Goal: Information Seeking & Learning: Compare options

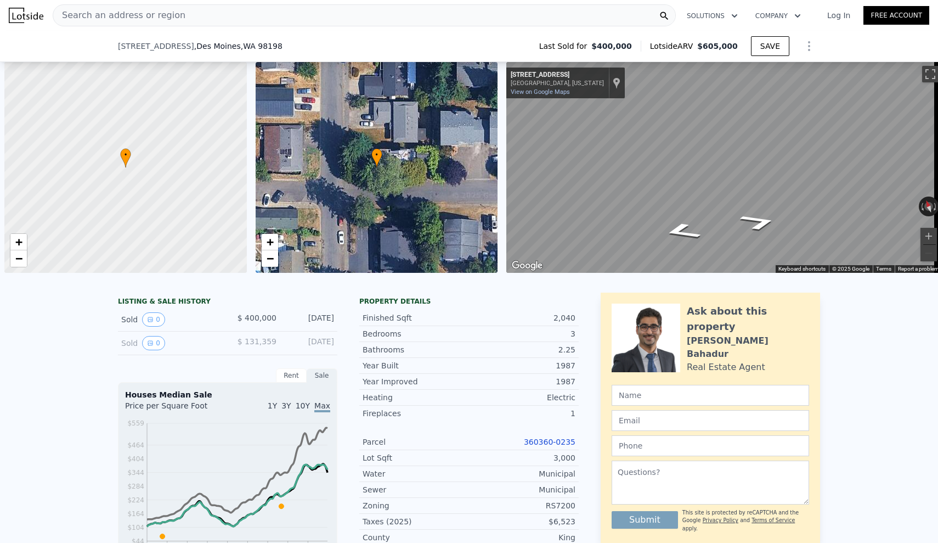
scroll to position [0, 4]
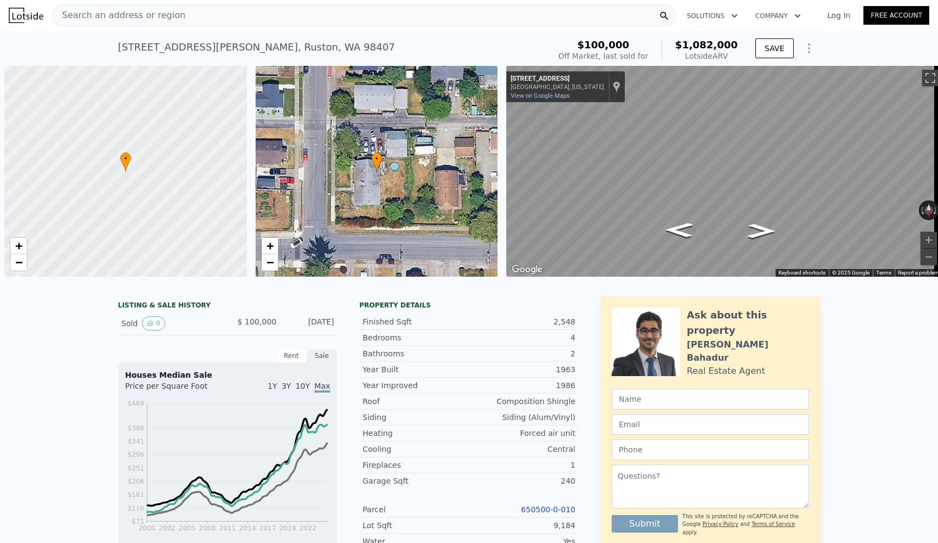
scroll to position [0, 4]
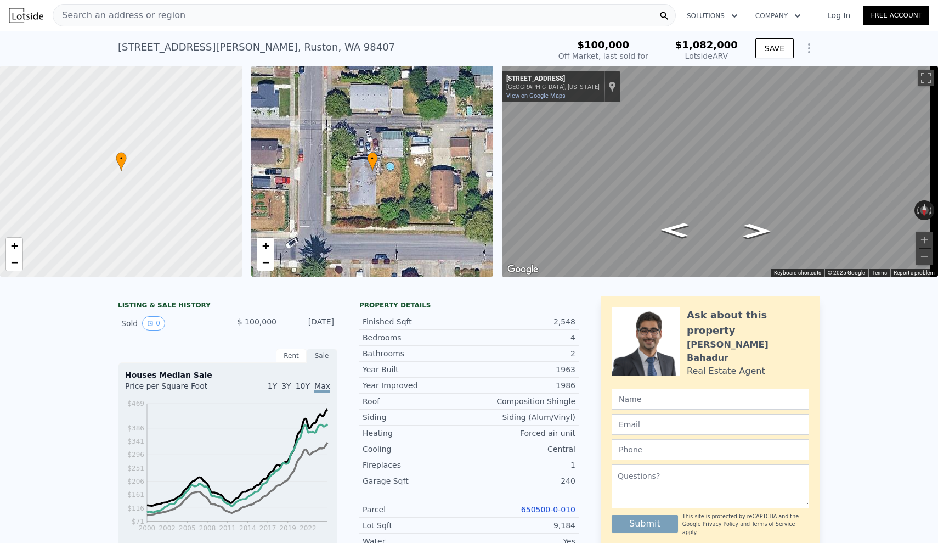
click at [858, 324] on div "LISTING & SALE HISTORY Sold 0 $ 100,000 Aug 6, 1996 Rent Sale Rent over time Pr…" at bounding box center [469, 542] width 938 height 508
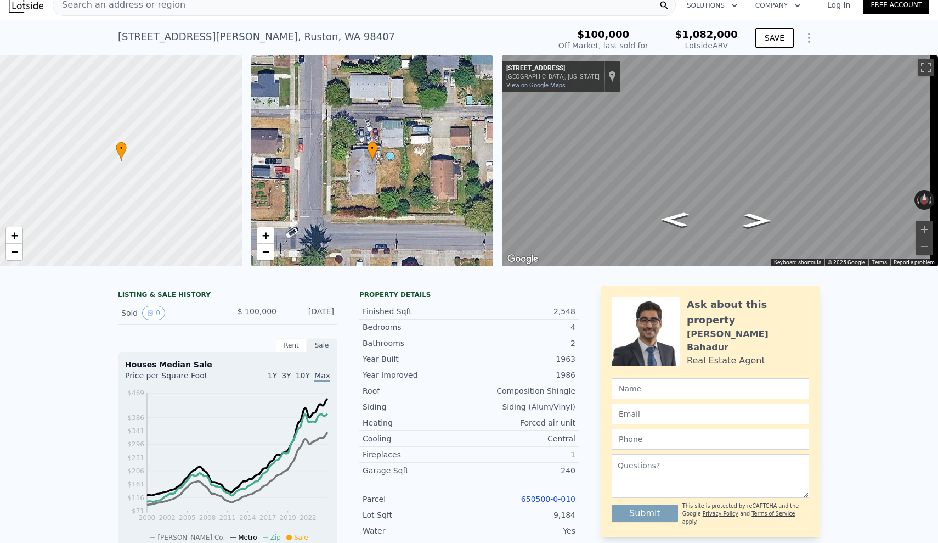
scroll to position [0, 0]
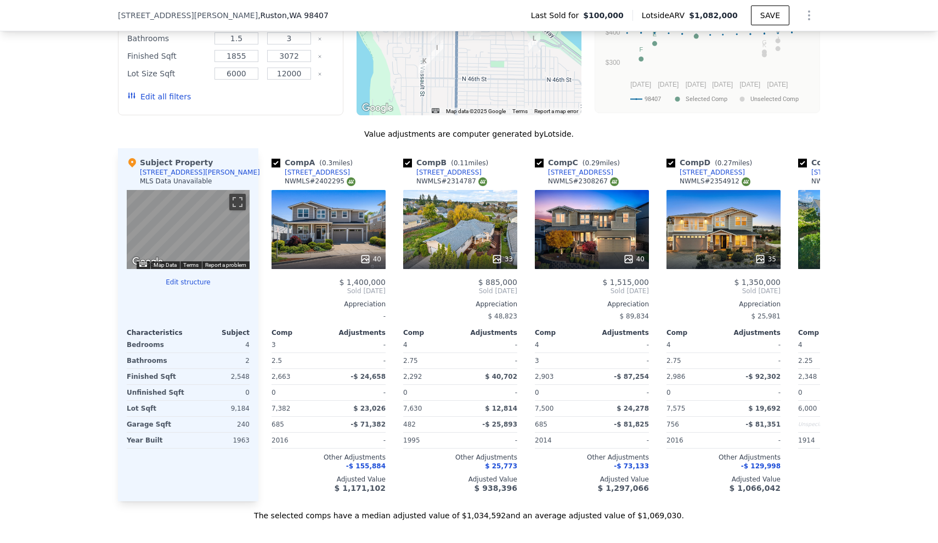
scroll to position [1033, 0]
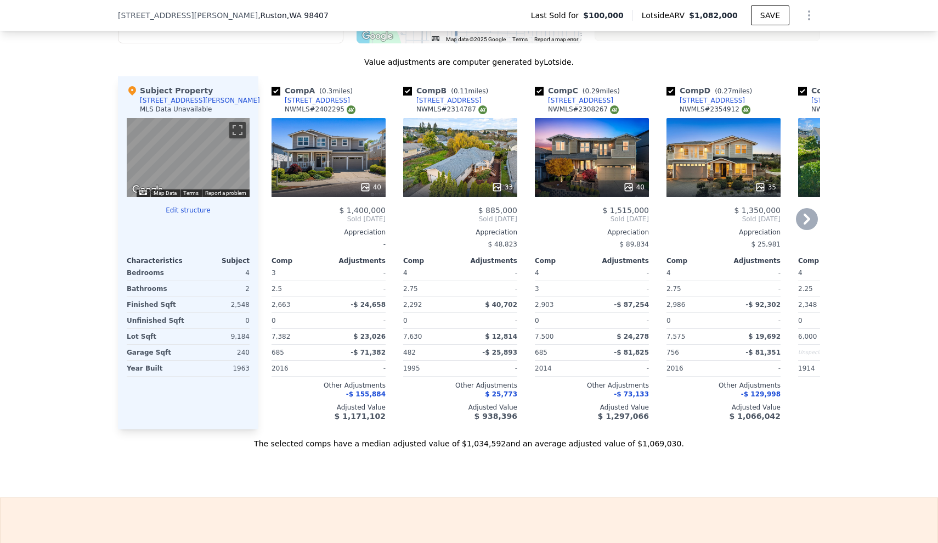
click at [418, 179] on div "33" at bounding box center [460, 157] width 114 height 79
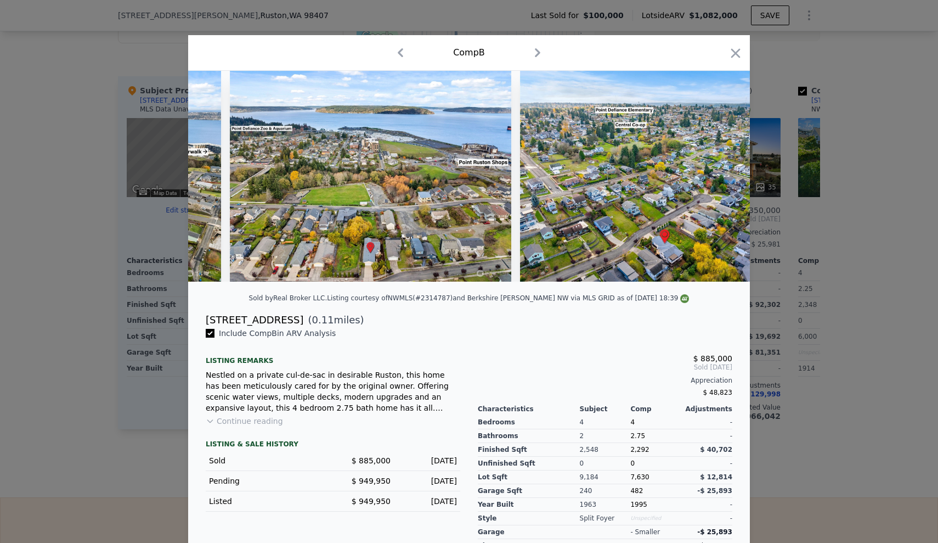
scroll to position [0, 9920]
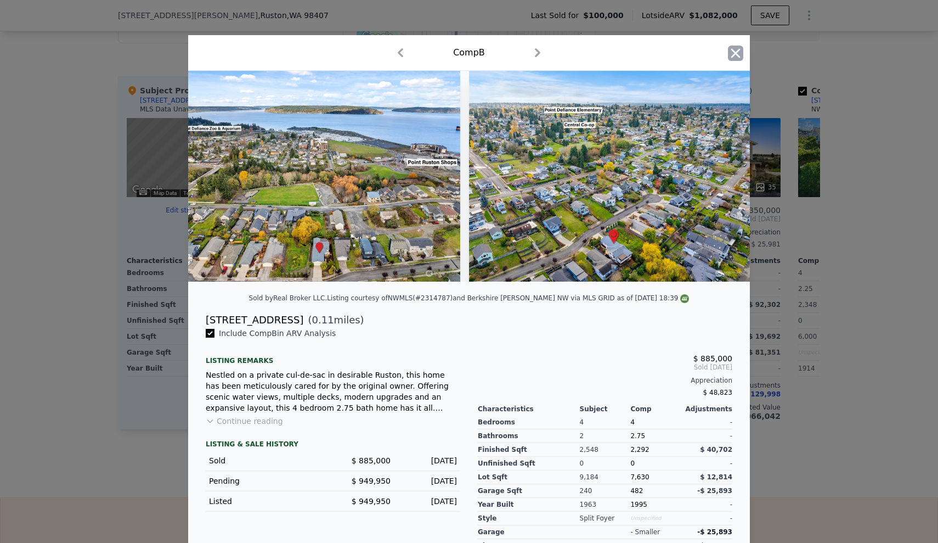
click at [734, 51] on icon "button" at bounding box center [736, 52] width 9 height 9
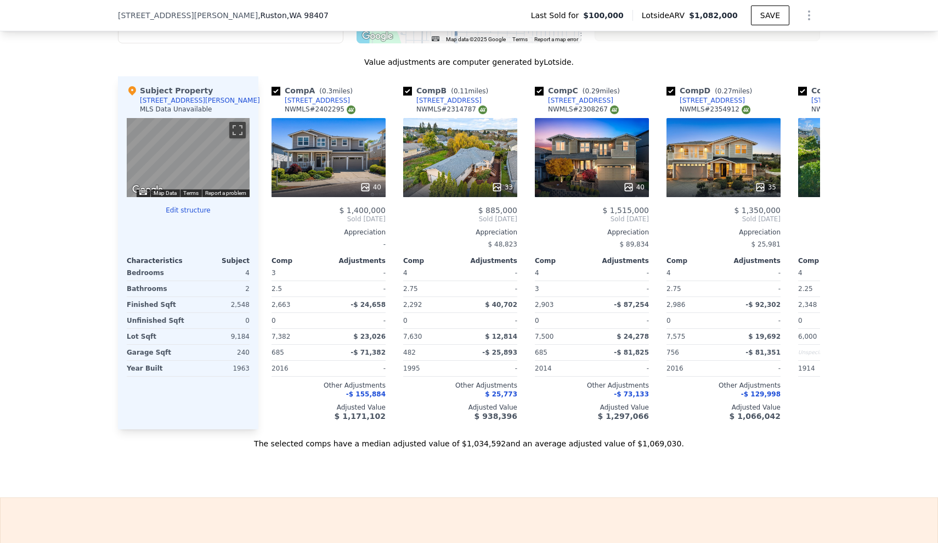
click at [92, 262] on div "We found 12 sales that match your search Filters Map Prices Modify Comp Filters…" at bounding box center [469, 139] width 938 height 618
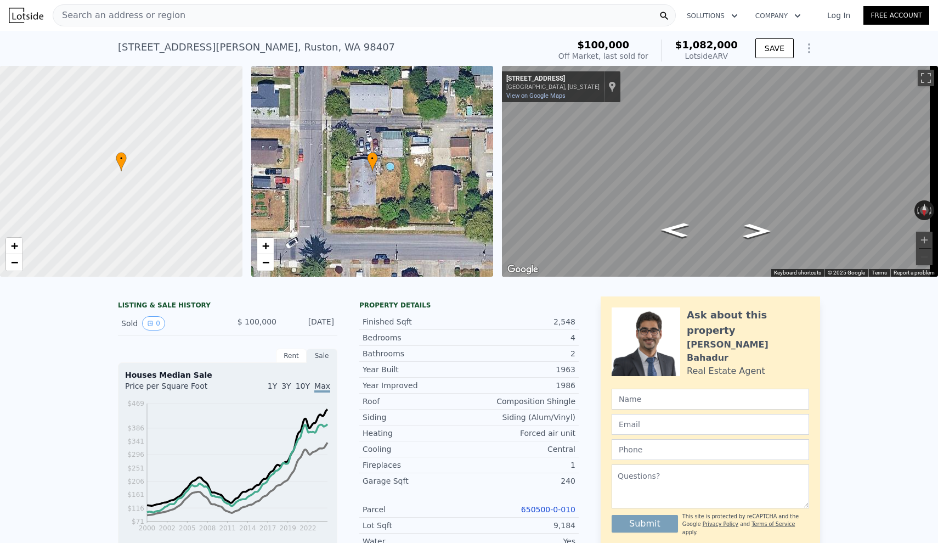
click at [86, 345] on div "LISTING & SALE HISTORY Sold 0 $ 100,000 Aug 6, 1996 Rent Sale Rent over time Pr…" at bounding box center [469, 542] width 938 height 508
click at [86, 344] on div "LISTING & SALE HISTORY Sold 0 $ 100,000 Aug 6, 1996 Rent Sale Rent over time Pr…" at bounding box center [469, 542] width 938 height 508
drag, startPoint x: 114, startPoint y: 44, endPoint x: 309, endPoint y: 50, distance: 194.9
click at [309, 50] on div "4901 N Winnifred St , Ruston , WA 98407 Sold Aug 1996 for $100k (~ARV $1.082m )" at bounding box center [331, 50] width 427 height 31
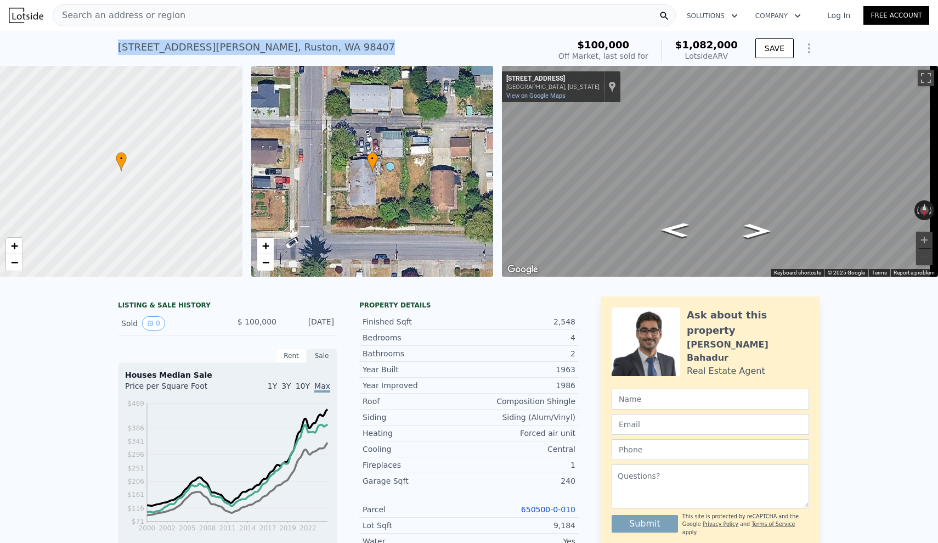
copy div "4901 N Winnifred St , Ruston , WA 98407 Sold Aug 1996 for $100k (~ARV $1.082m )"
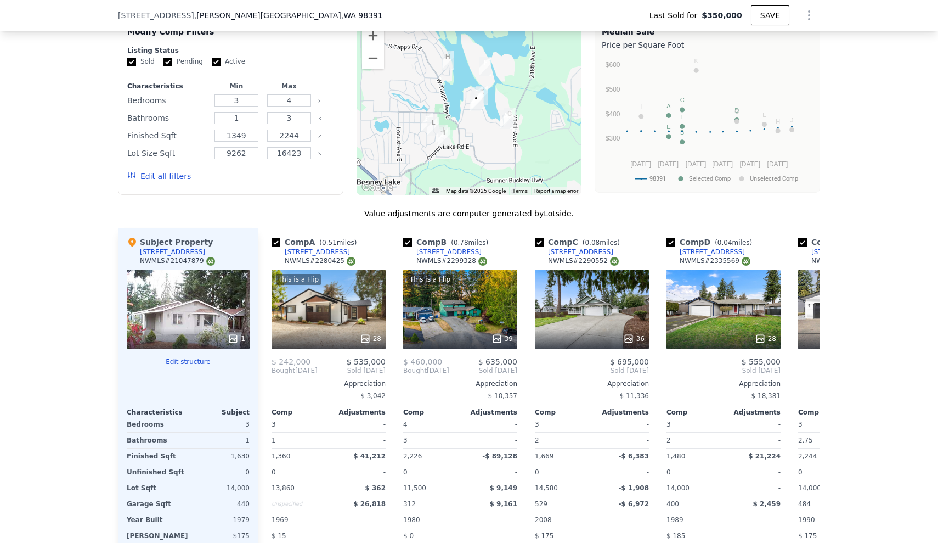
scroll to position [1026, 0]
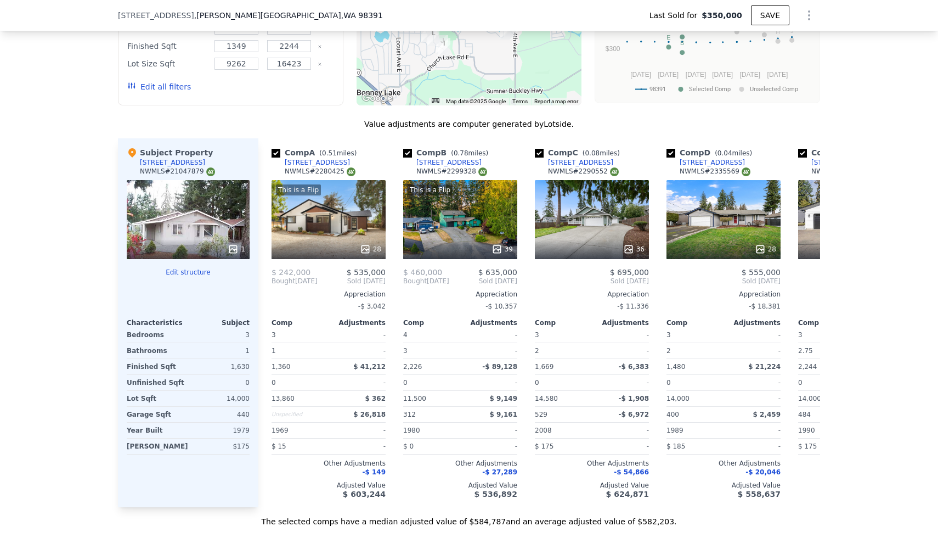
click at [173, 273] on button "Edit structure" at bounding box center [188, 272] width 123 height 9
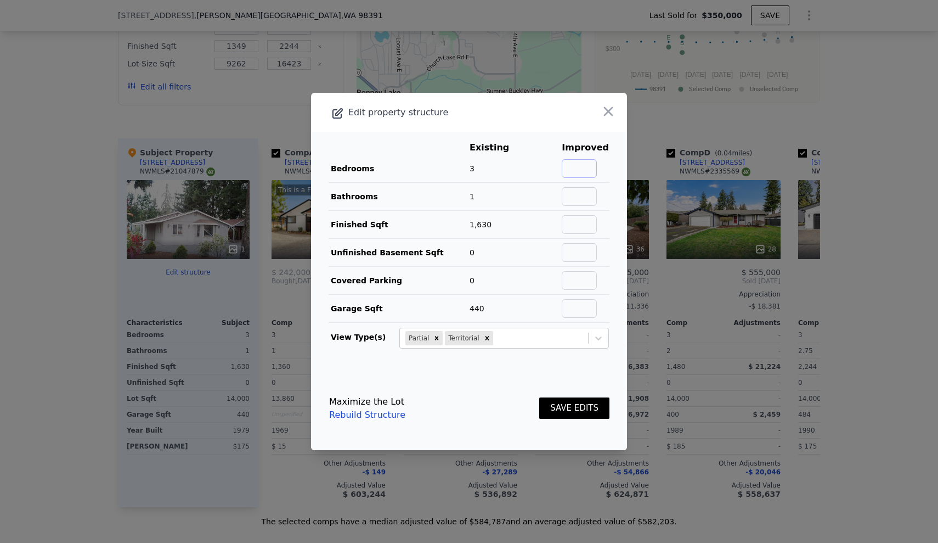
click at [578, 171] on input "text" at bounding box center [579, 168] width 35 height 19
type input "4"
click at [582, 193] on input "text" at bounding box center [579, 196] width 35 height 19
type input "2"
click at [586, 305] on input "text" at bounding box center [579, 308] width 35 height 19
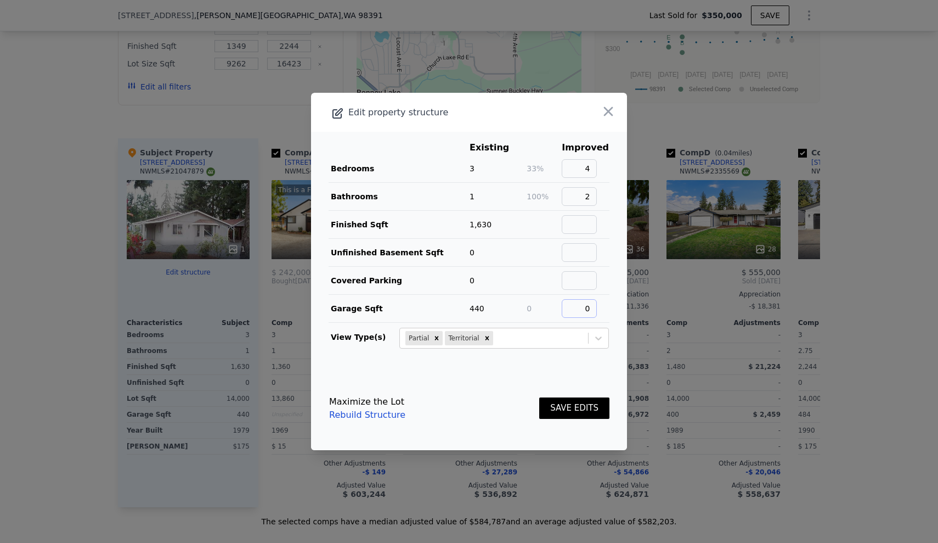
type input "0"
click at [556, 410] on button "SAVE EDITS" at bounding box center [574, 407] width 70 height 21
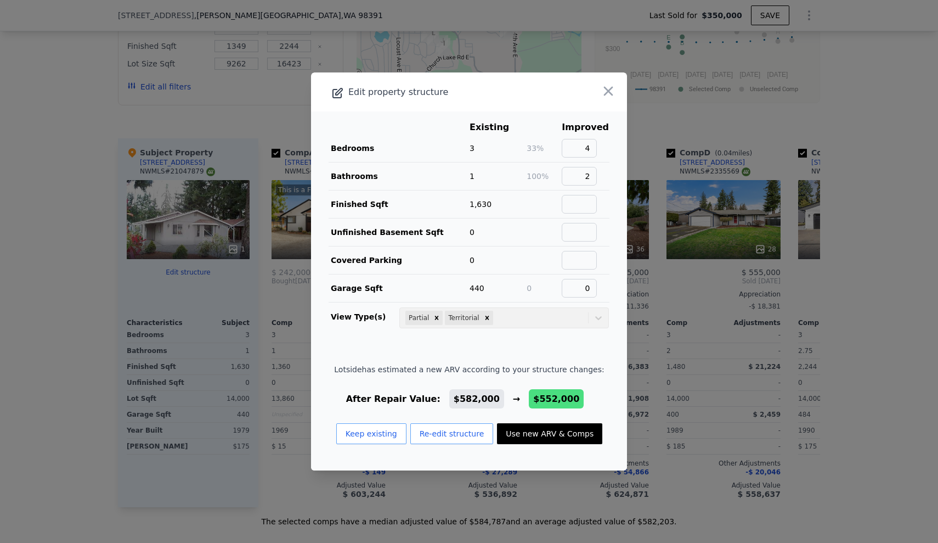
click at [537, 437] on button "Use new ARV & Comps" at bounding box center [549, 433] width 105 height 21
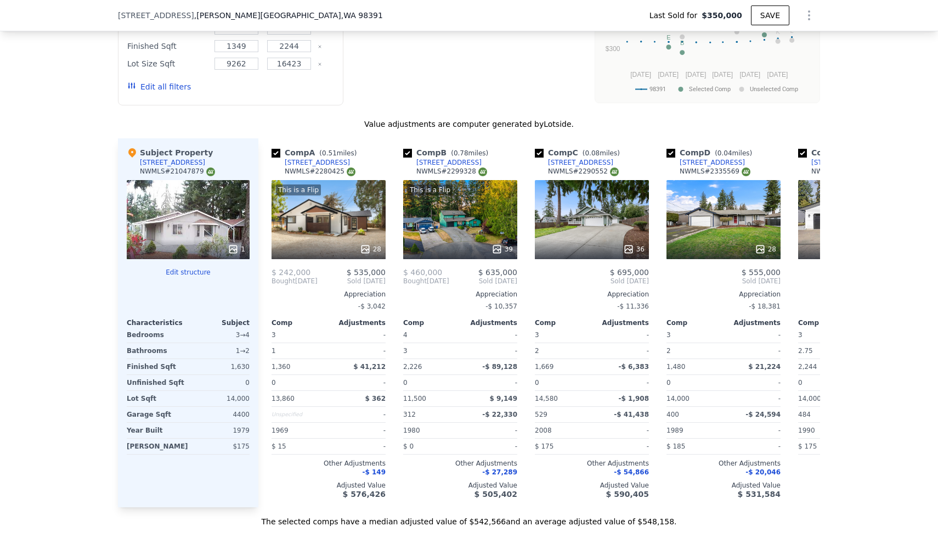
checkbox input "true"
type input "$ 552,000"
type input "$ 355,376"
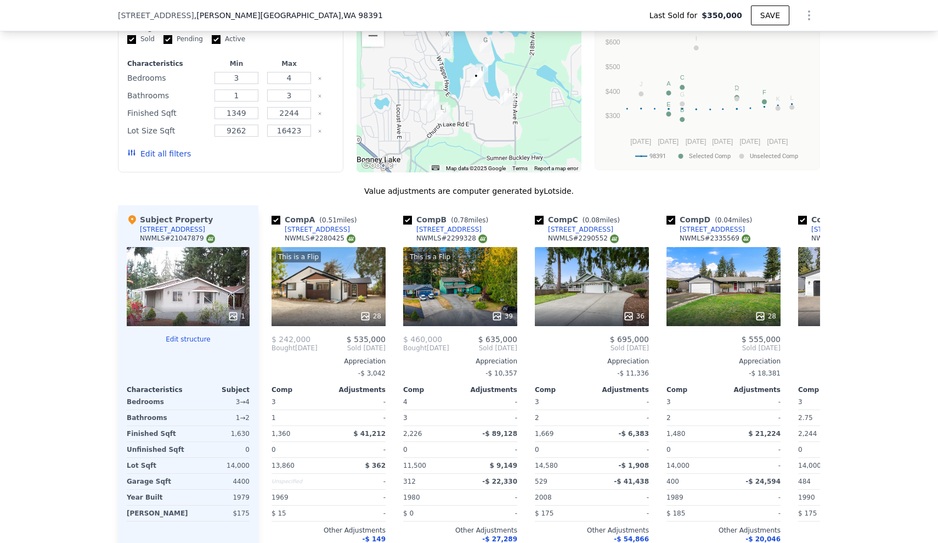
scroll to position [910, 0]
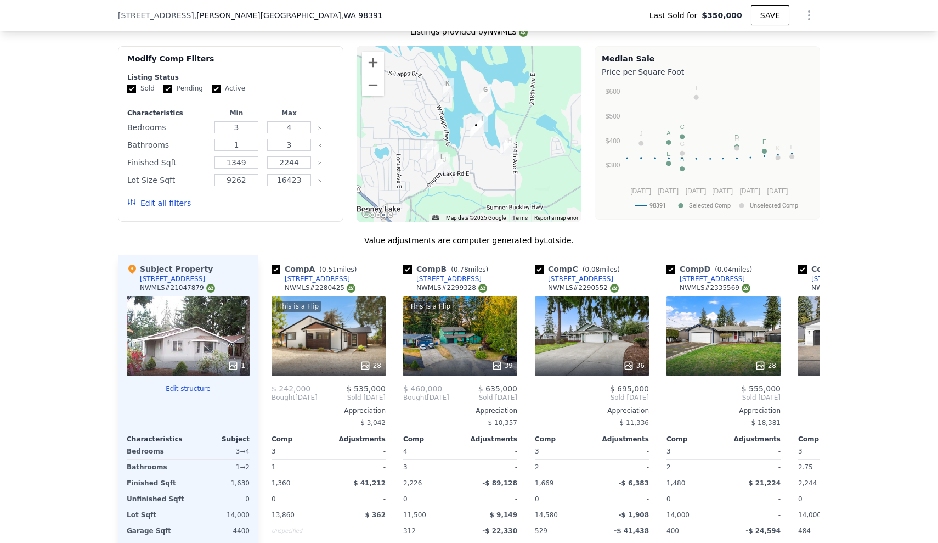
click at [166, 200] on button "Edit all filters" at bounding box center [159, 203] width 64 height 11
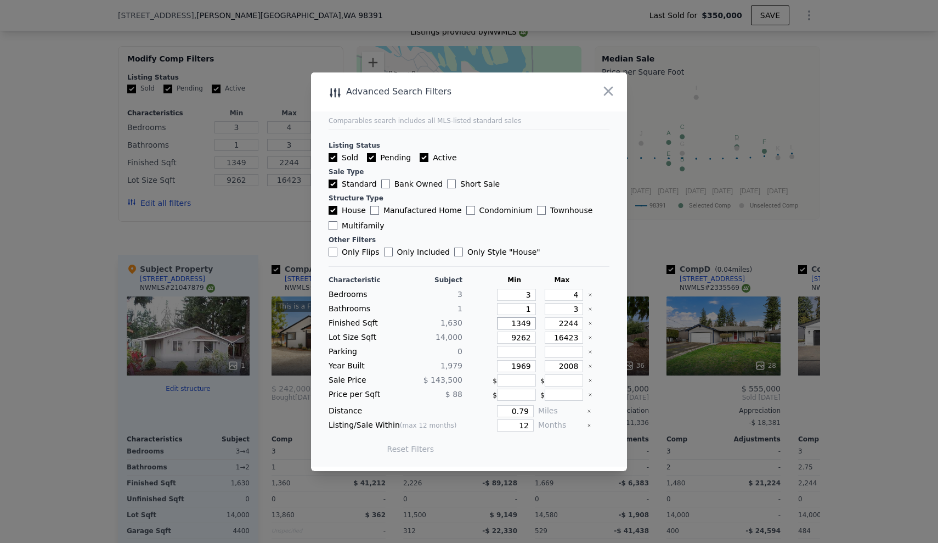
drag, startPoint x: 506, startPoint y: 323, endPoint x: 532, endPoint y: 323, distance: 26.3
click at [532, 323] on div "Finished Sqft 1,630 1349 2244" at bounding box center [469, 323] width 281 height 12
type input "1"
type input "14"
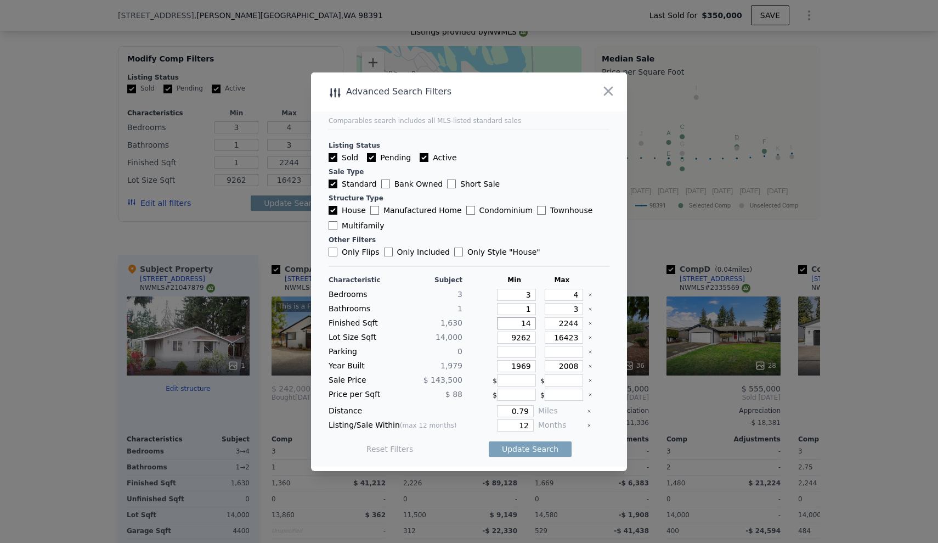
type input "14"
type input "140"
type input "1400"
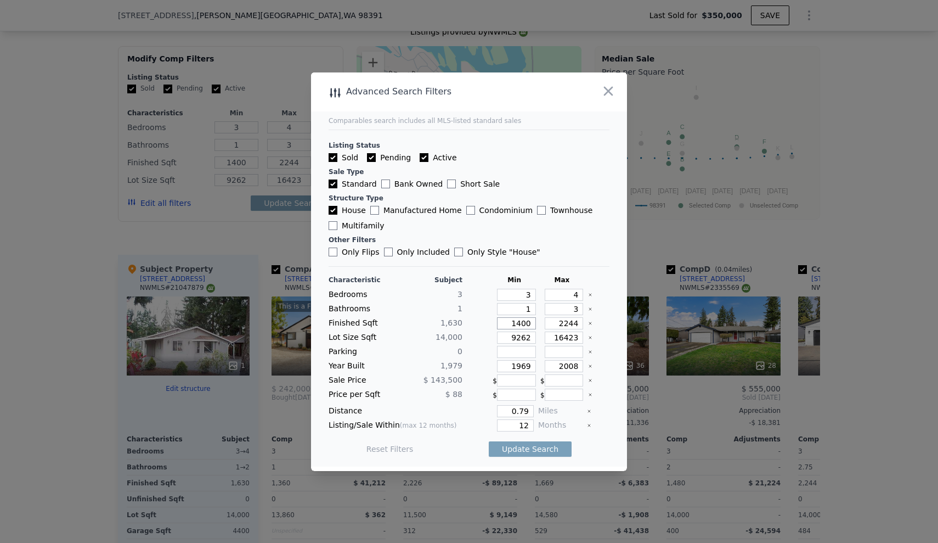
type input "1400"
drag, startPoint x: 549, startPoint y: 322, endPoint x: 586, endPoint y: 324, distance: 36.8
click at [586, 324] on div "Finished Sqft 1,630 1400 2244" at bounding box center [469, 323] width 281 height 12
type input "1"
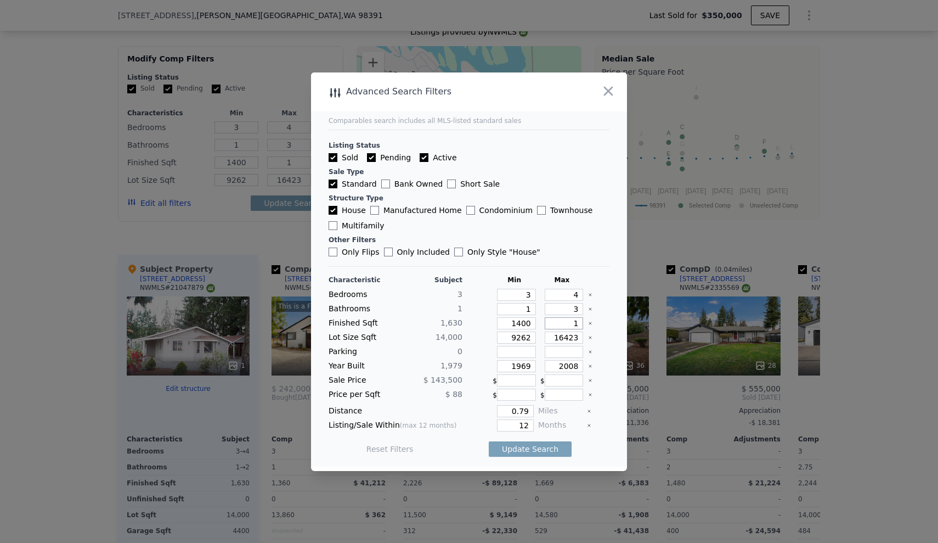
type input "19"
type input "190"
type input "1900"
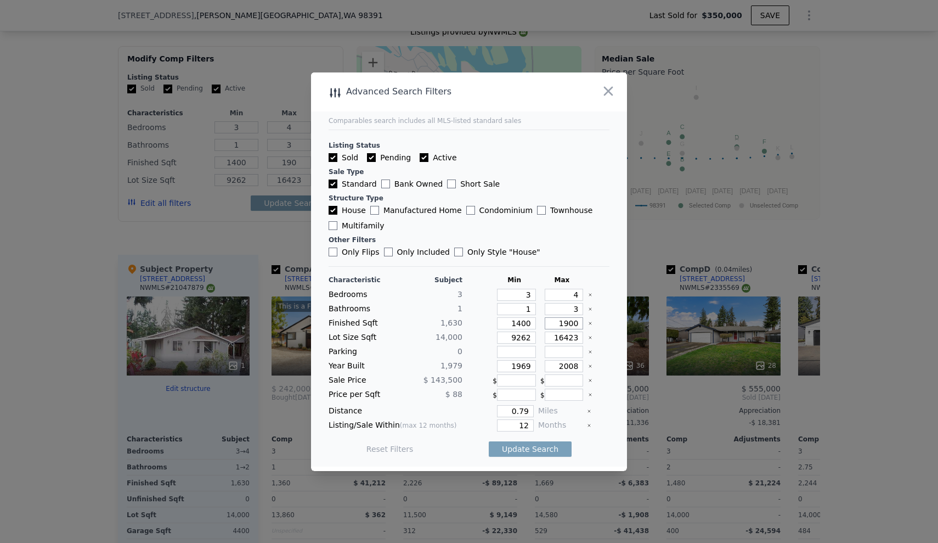
type input "1900"
click at [606, 318] on main "Comparables search includes all MLS-listed standard sales Listing Status Sold P…" at bounding box center [469, 269] width 316 height 394
click at [588, 335] on div at bounding box center [598, 337] width 21 height 12
click at [588, 336] on icon "Clear" at bounding box center [590, 337] width 4 height 4
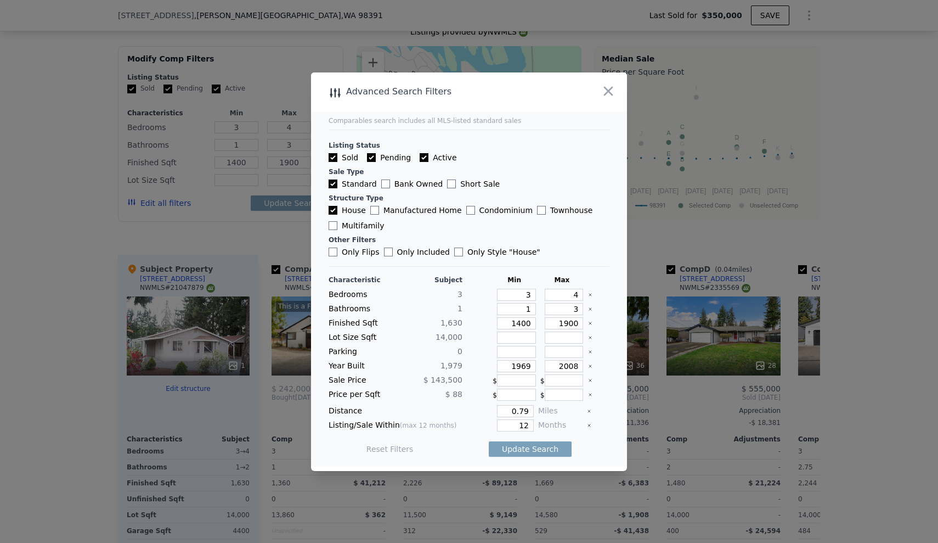
click at [588, 364] on icon "Clear" at bounding box center [590, 366] width 4 height 4
click at [526, 411] on input "0.79" at bounding box center [515, 411] width 37 height 12
click at [527, 446] on button "Update Search" at bounding box center [530, 448] width 83 height 15
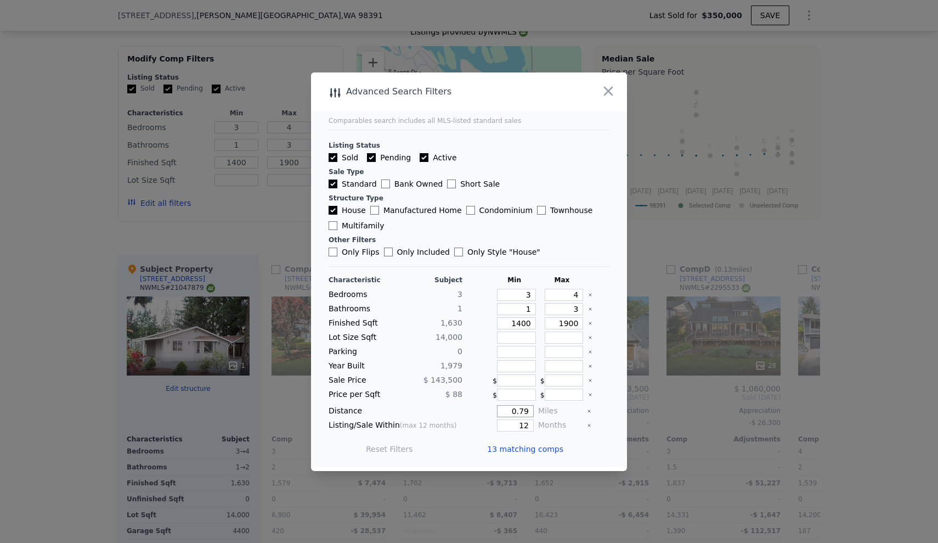
click at [525, 410] on input "0.79" at bounding box center [515, 411] width 37 height 12
type input "5"
type input "0.5"
click at [524, 426] on input "12" at bounding box center [515, 425] width 37 height 12
type input "1"
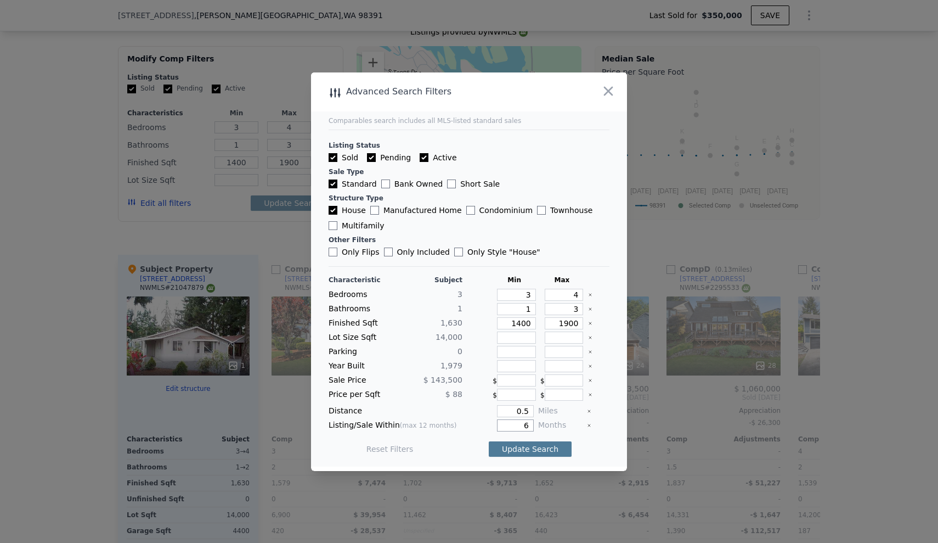
type input "6"
click at [529, 443] on button "Update Search" at bounding box center [530, 448] width 83 height 15
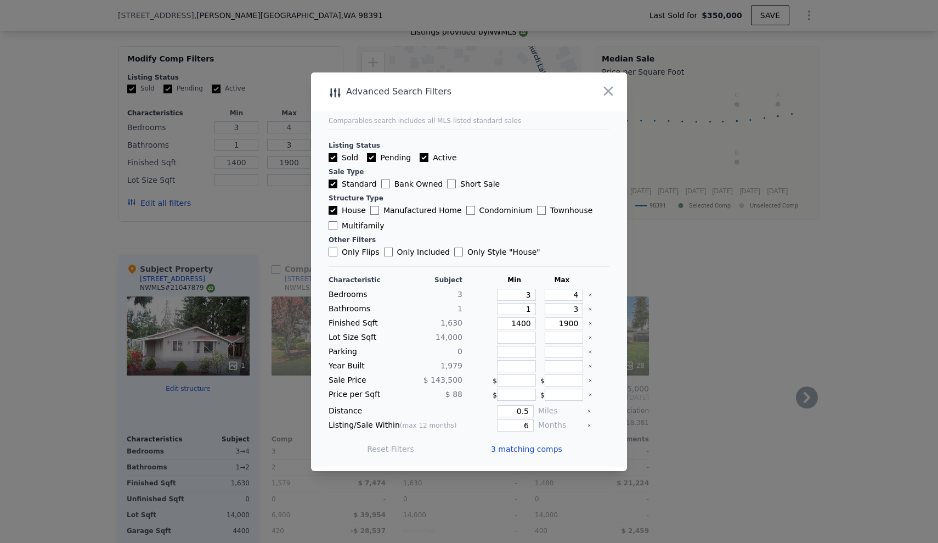
click at [533, 446] on span "3 matching comps" at bounding box center [526, 448] width 71 height 11
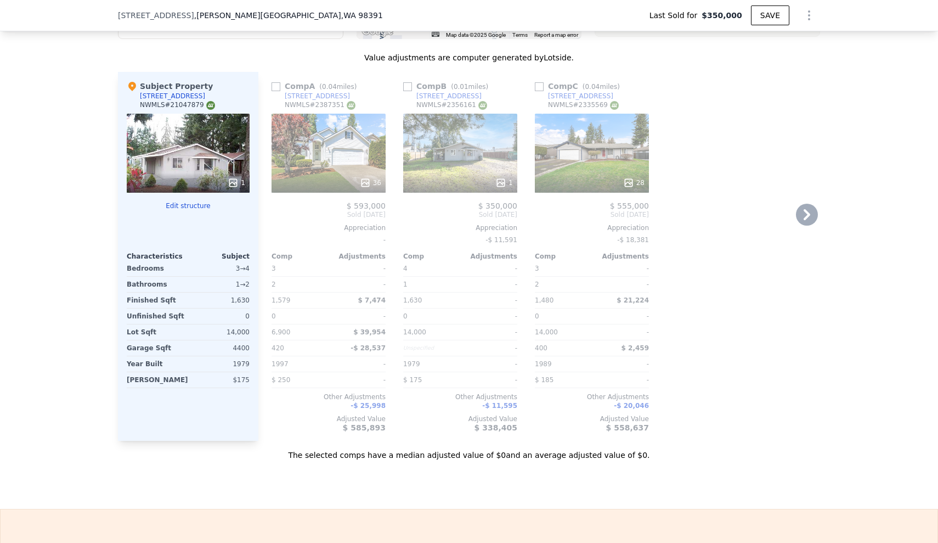
scroll to position [1143, 0]
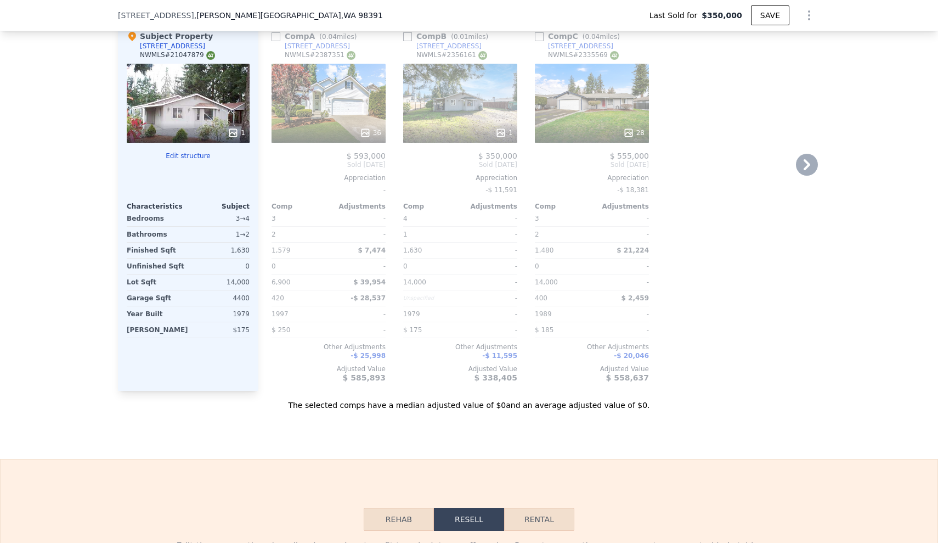
click at [343, 100] on div "36" at bounding box center [329, 103] width 114 height 79
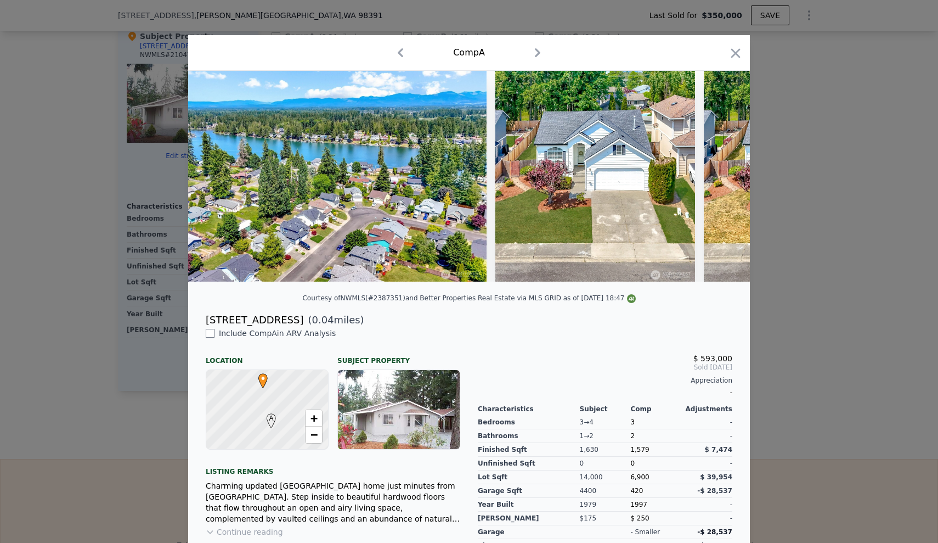
scroll to position [0, 10726]
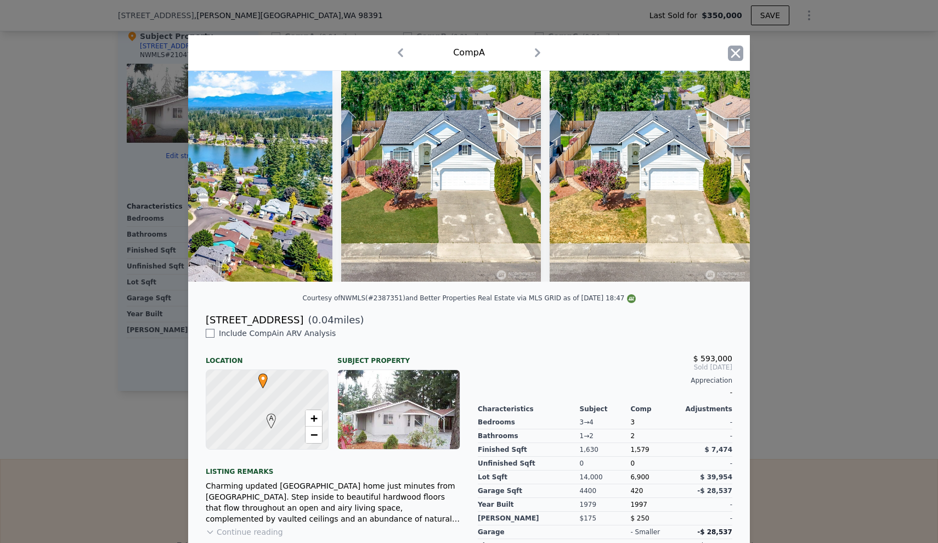
click at [732, 55] on icon "button" at bounding box center [736, 52] width 9 height 9
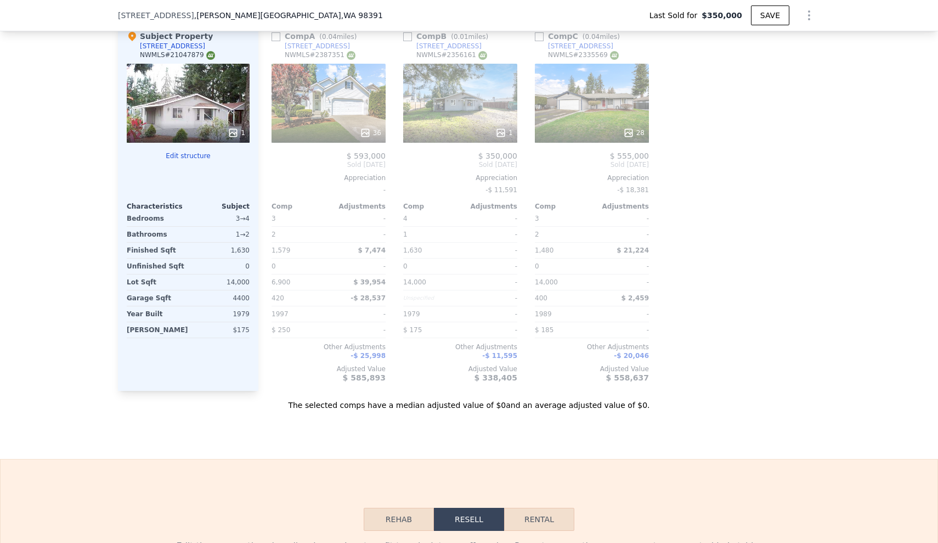
click at [574, 127] on div "28" at bounding box center [592, 132] width 105 height 11
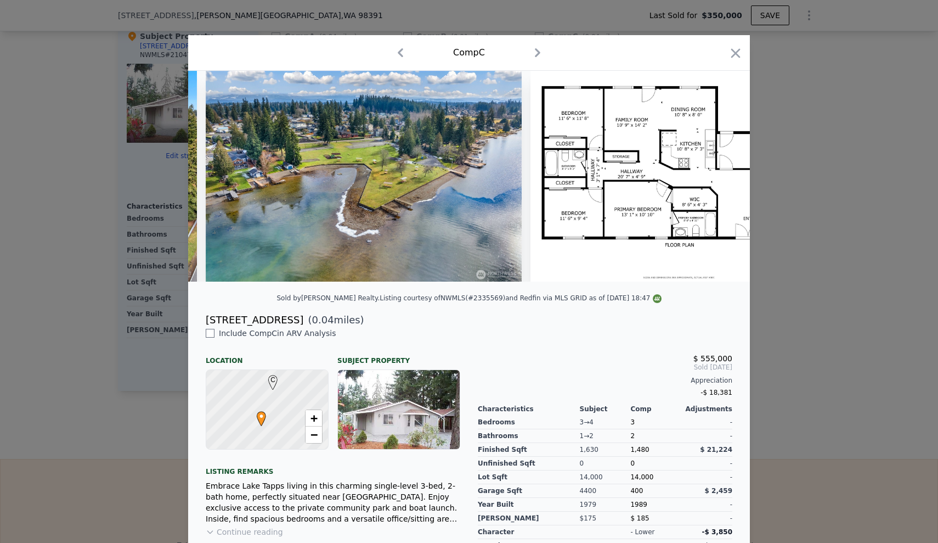
scroll to position [0, 8371]
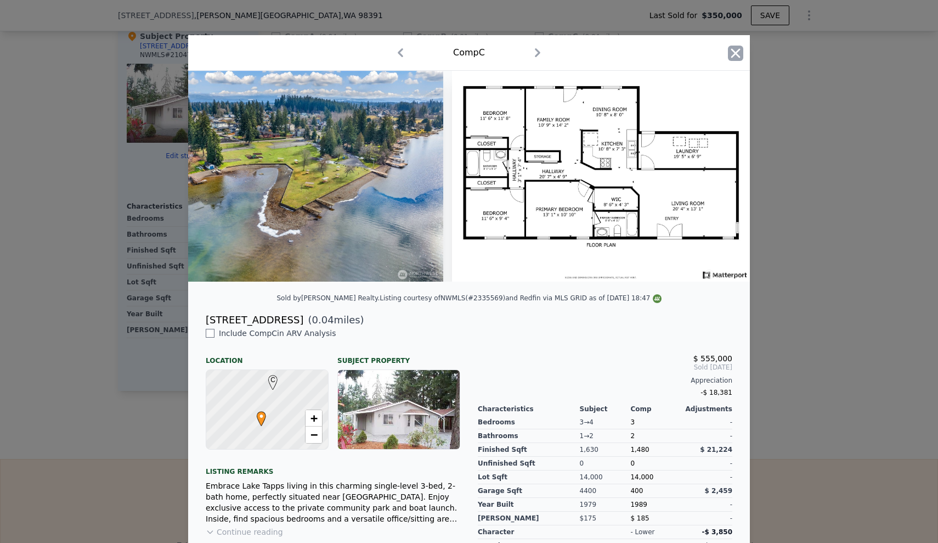
click at [733, 49] on icon "button" at bounding box center [735, 53] width 15 height 15
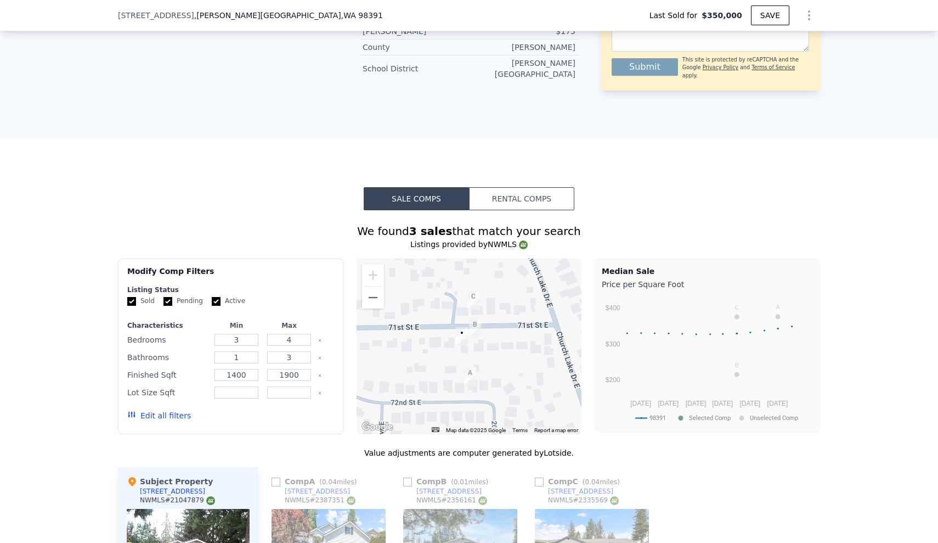
scroll to position [700, 0]
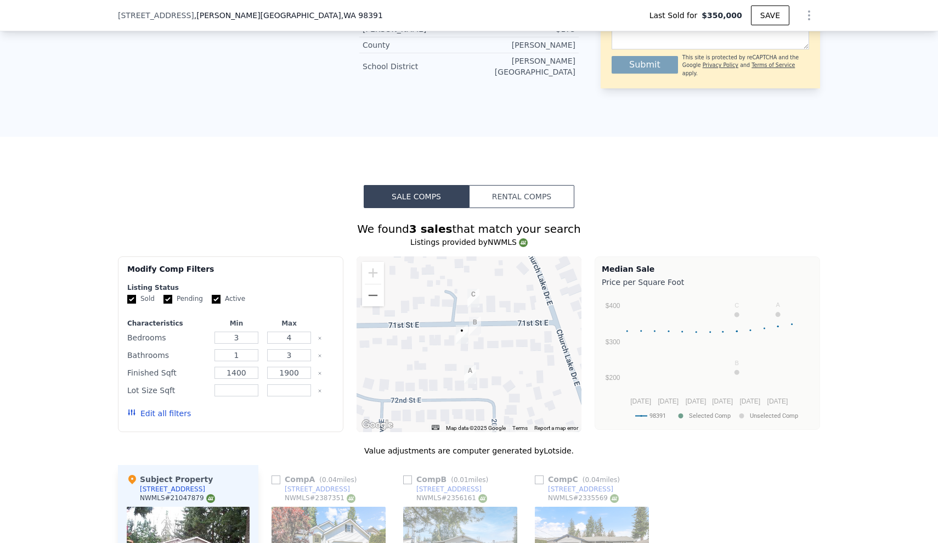
click at [154, 410] on button "Edit all filters" at bounding box center [159, 413] width 64 height 11
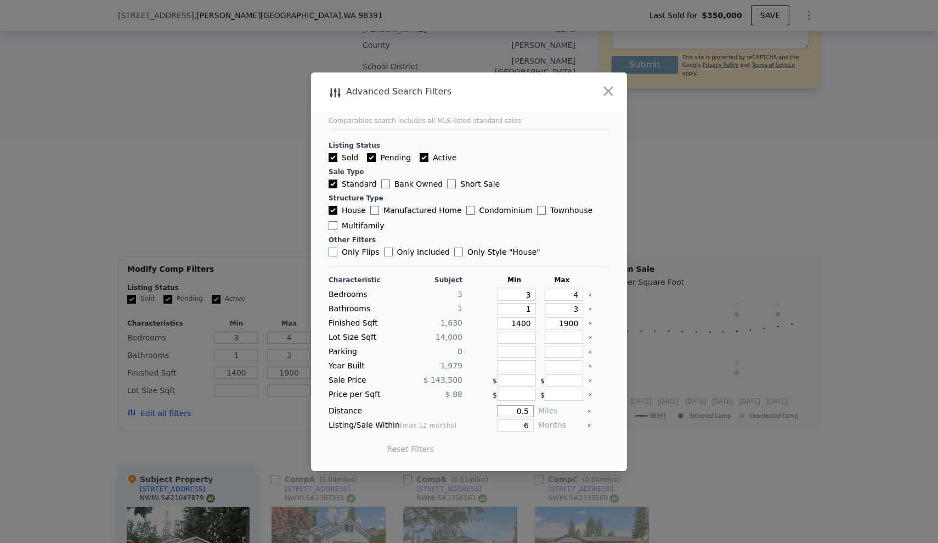
click at [522, 410] on input "0.5" at bounding box center [515, 411] width 37 height 12
click at [526, 429] on input "6" at bounding box center [515, 425] width 37 height 12
type input "12"
click at [533, 447] on button "Update Search" at bounding box center [530, 448] width 83 height 15
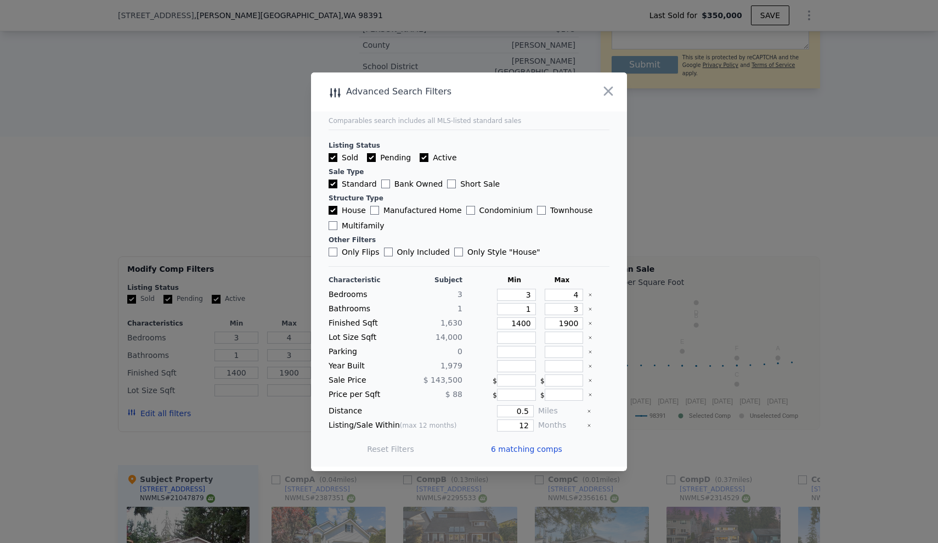
click at [517, 449] on span "6 matching comps" at bounding box center [526, 448] width 71 height 11
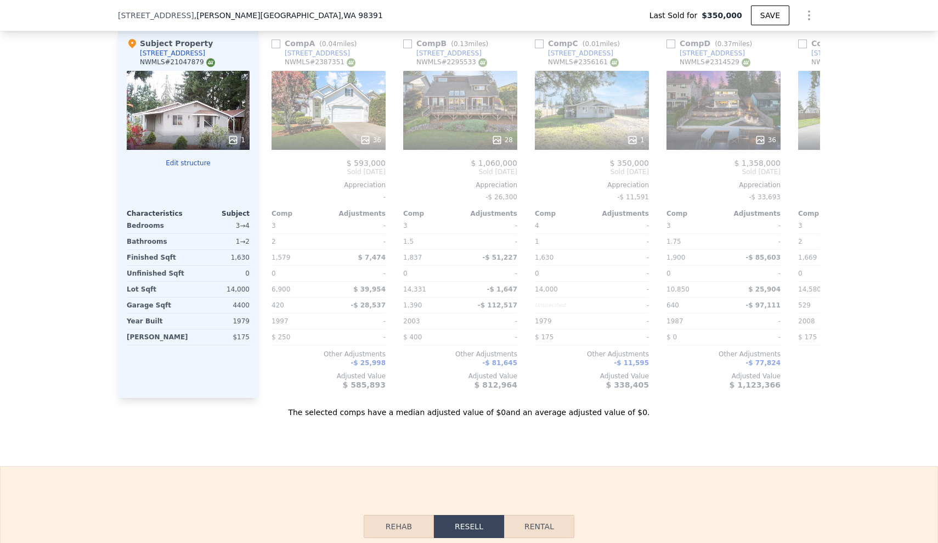
scroll to position [1094, 0]
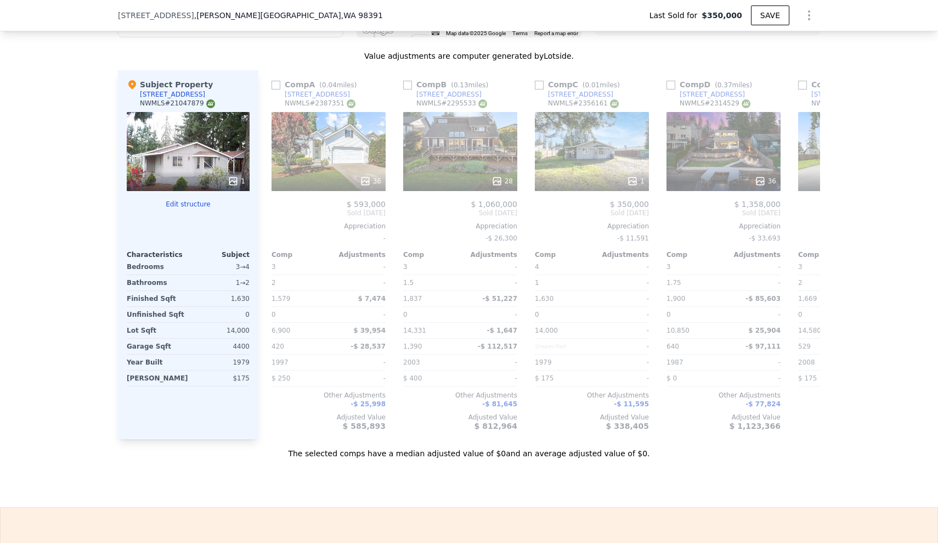
click at [460, 155] on div "28" at bounding box center [460, 151] width 114 height 79
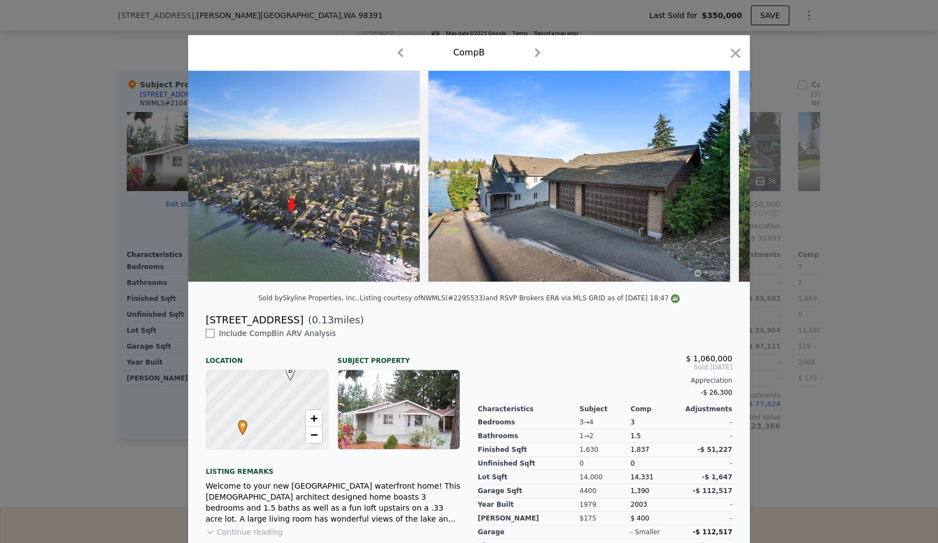
scroll to position [0, 2497]
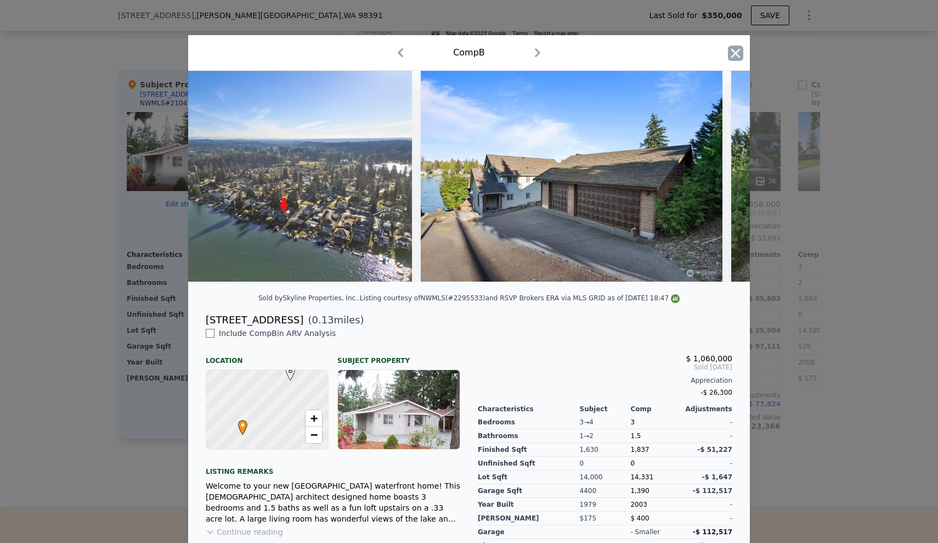
click at [732, 54] on icon "button" at bounding box center [736, 52] width 9 height 9
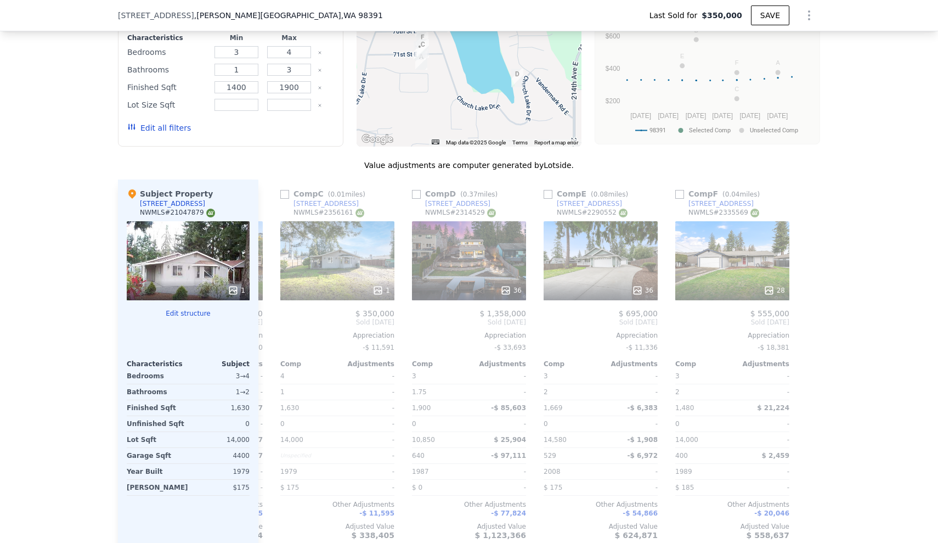
scroll to position [985, 0]
click at [171, 125] on button "Edit all filters" at bounding box center [159, 127] width 64 height 11
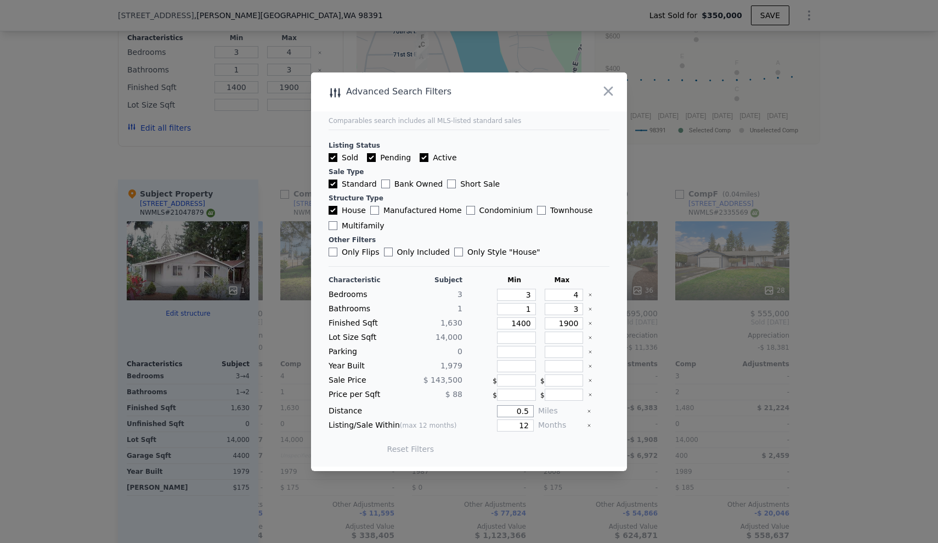
click at [522, 410] on input "0.5" at bounding box center [515, 411] width 37 height 12
type input "0"
type input "1"
click at [521, 426] on input "12" at bounding box center [515, 425] width 37 height 12
type input "1"
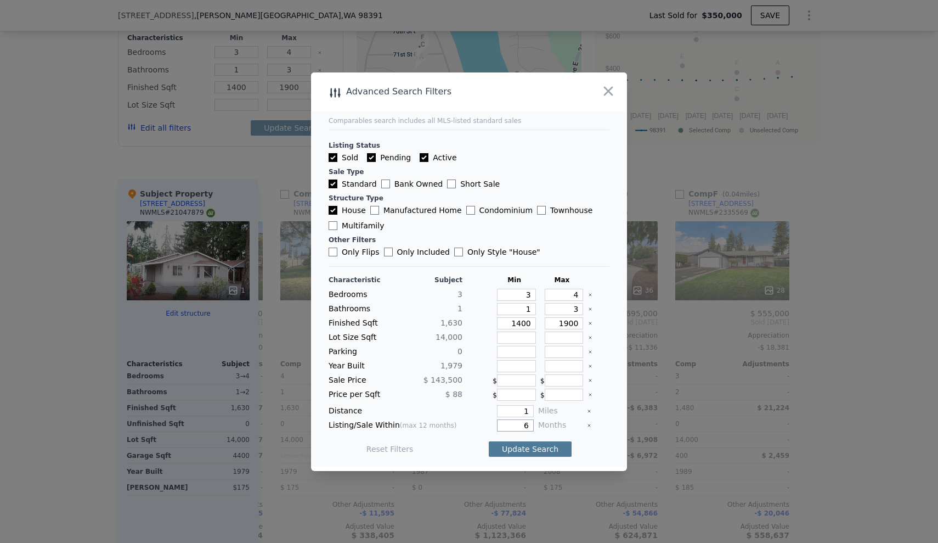
type input "6"
click at [525, 445] on button "Update Search" at bounding box center [530, 448] width 83 height 15
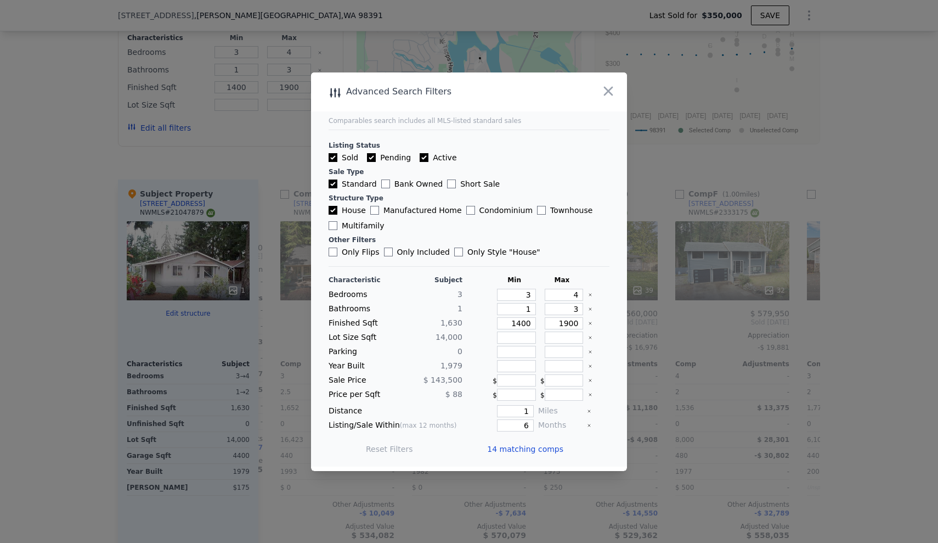
click at [538, 448] on span "14 matching comps" at bounding box center [525, 448] width 76 height 11
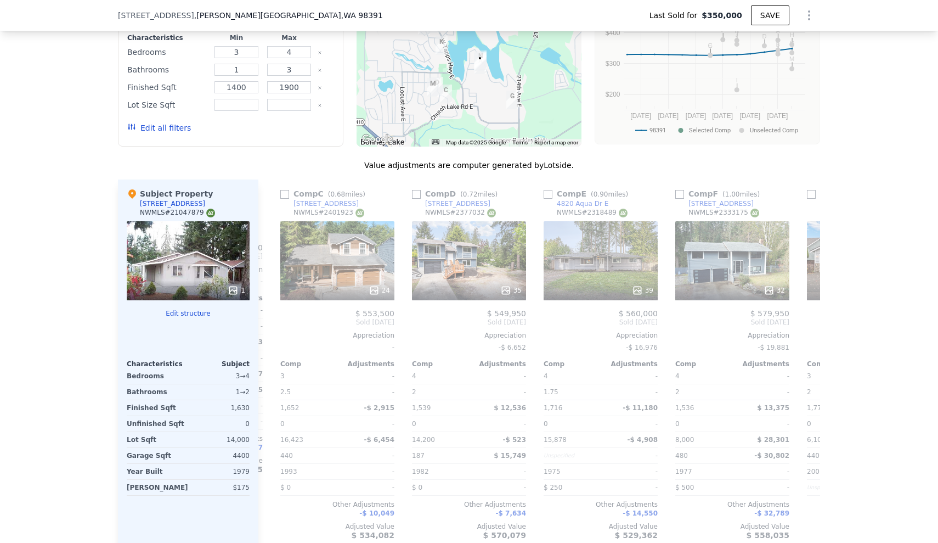
click at [885, 284] on div "We found 14 sales that match your search Listings provided by NWMLS Filters Map…" at bounding box center [469, 245] width 938 height 645
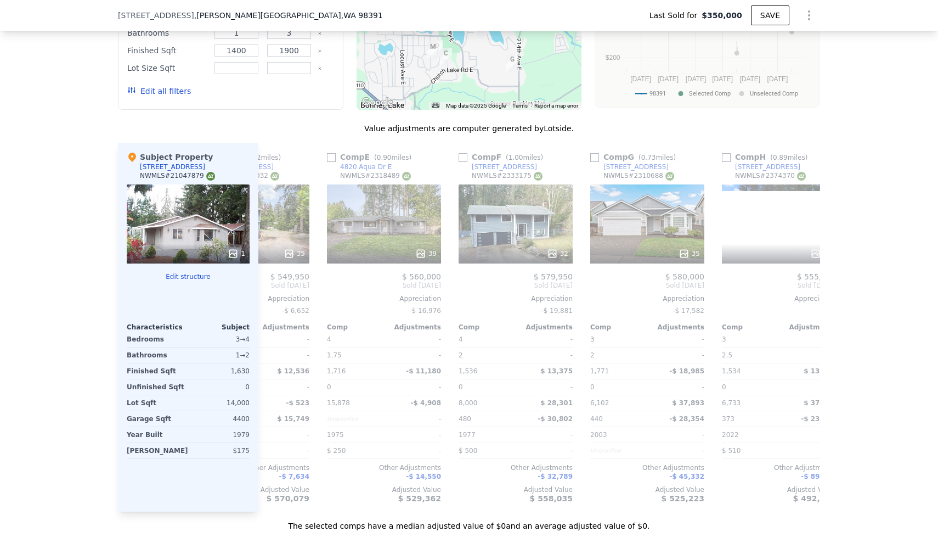
scroll to position [0, 475]
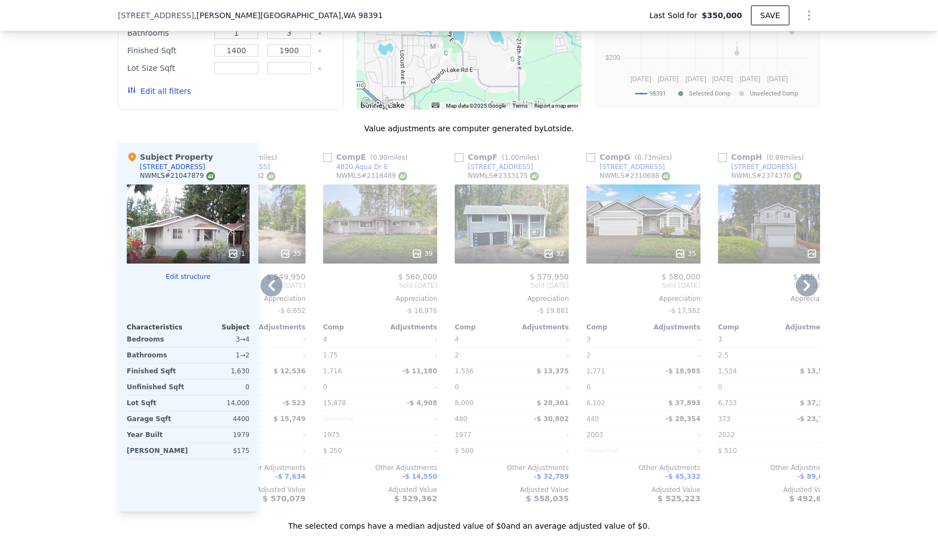
click at [380, 228] on div "39" at bounding box center [380, 223] width 114 height 79
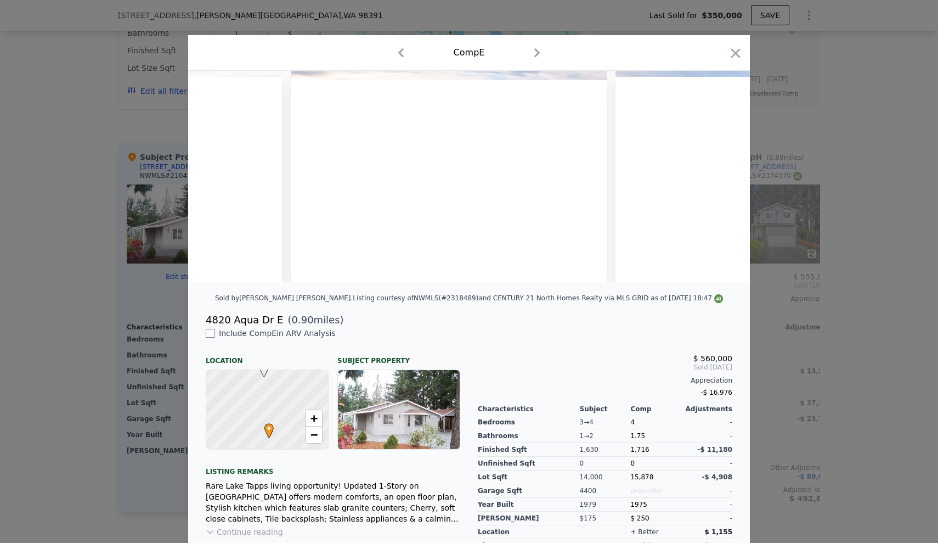
scroll to position [0, 11649]
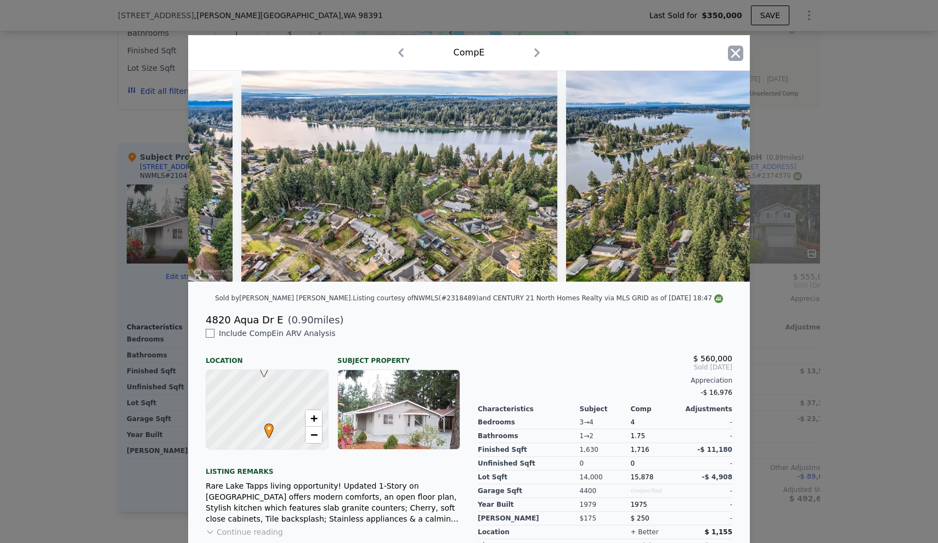
click at [732, 55] on icon "button" at bounding box center [735, 53] width 15 height 15
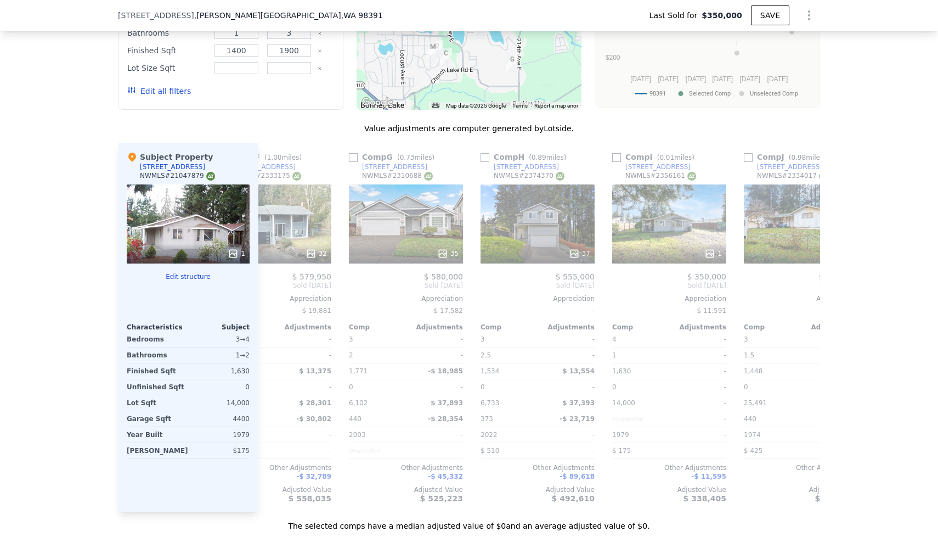
scroll to position [0, 715]
click at [400, 229] on div "35" at bounding box center [404, 223] width 114 height 79
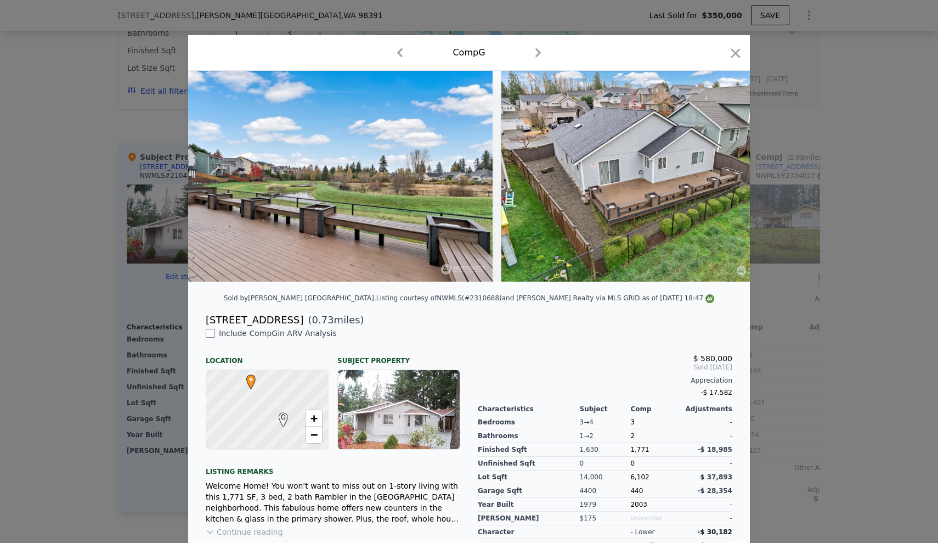
scroll to position [0, 10671]
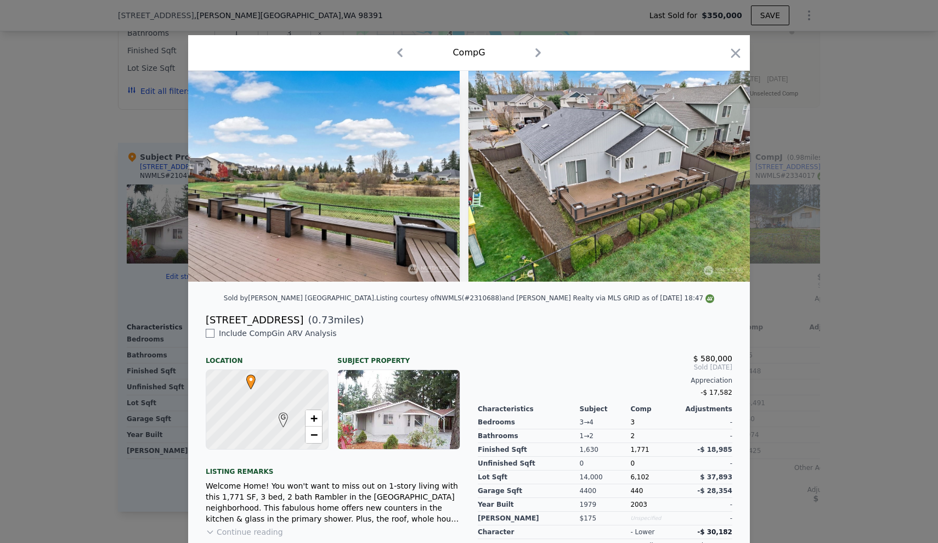
click at [735, 55] on icon "button" at bounding box center [735, 53] width 15 height 15
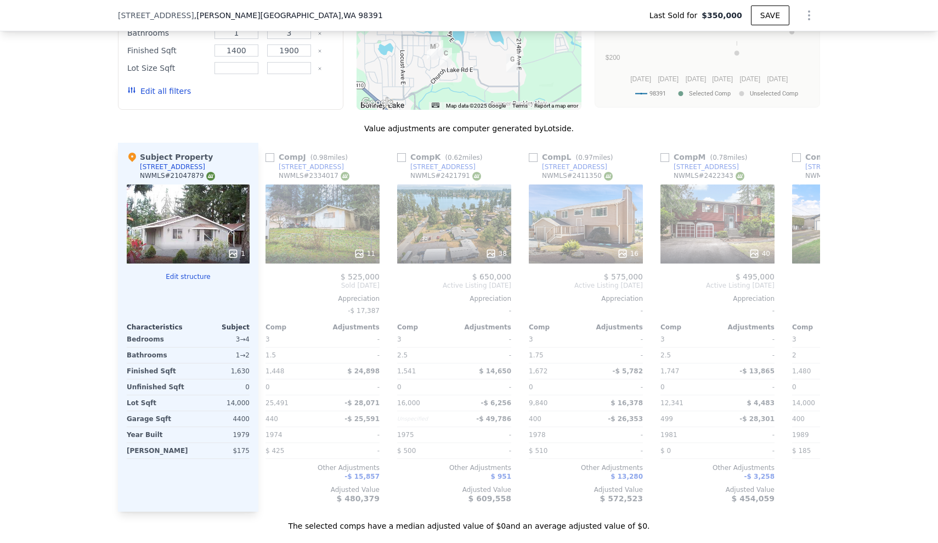
scroll to position [0, 1201]
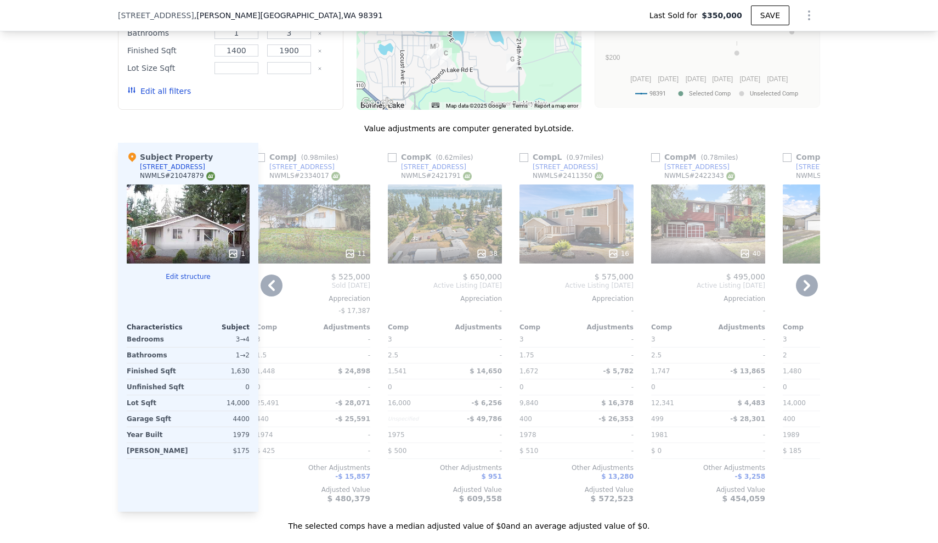
click at [311, 245] on div at bounding box center [313, 254] width 114 height 20
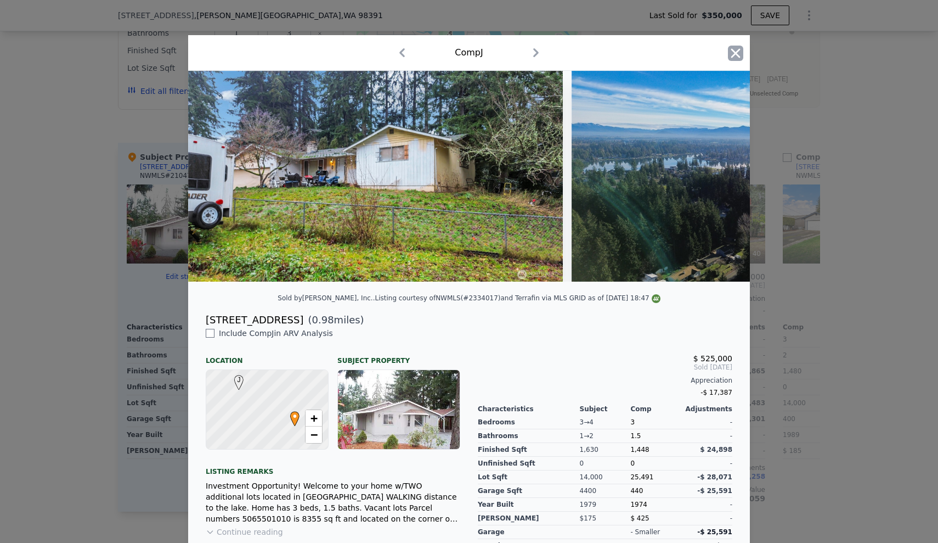
click at [733, 57] on icon "button" at bounding box center [735, 53] width 15 height 15
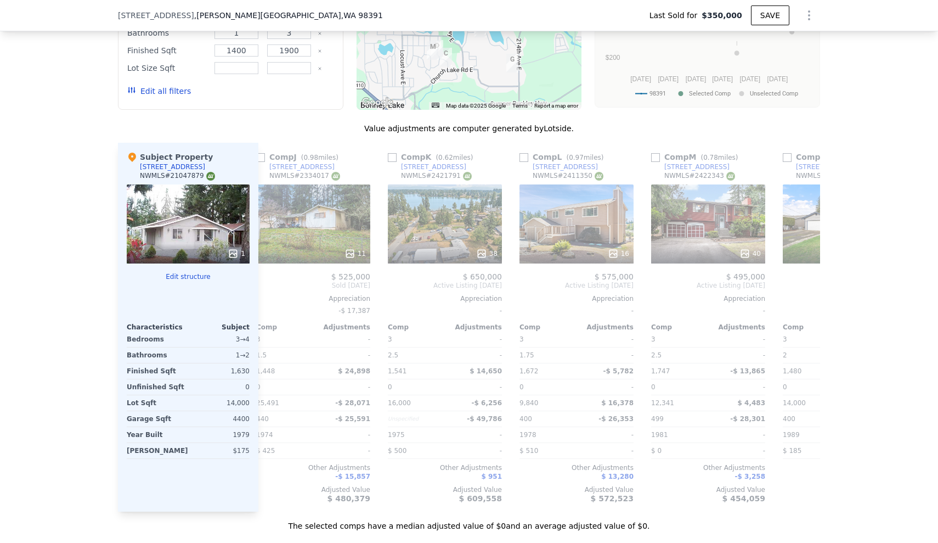
scroll to position [0, 1308]
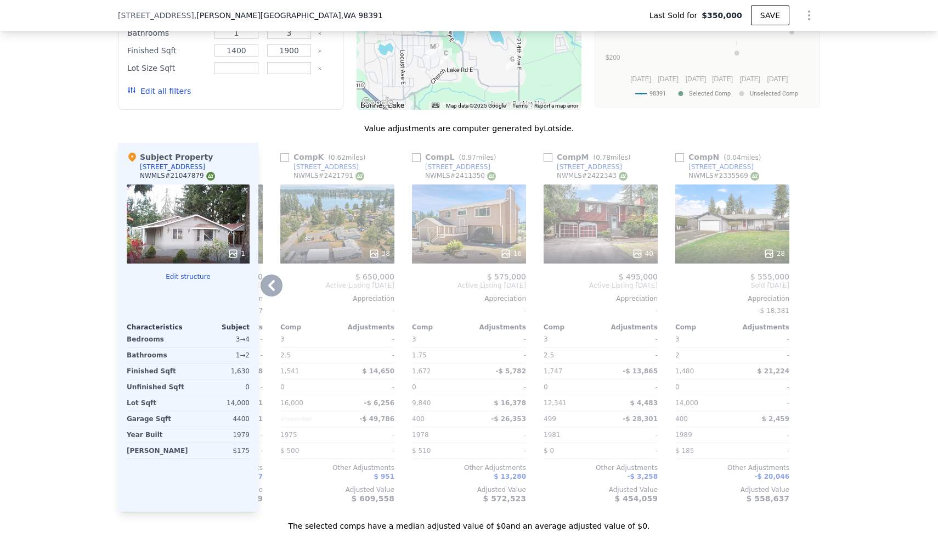
click at [350, 218] on div "38" at bounding box center [337, 223] width 114 height 79
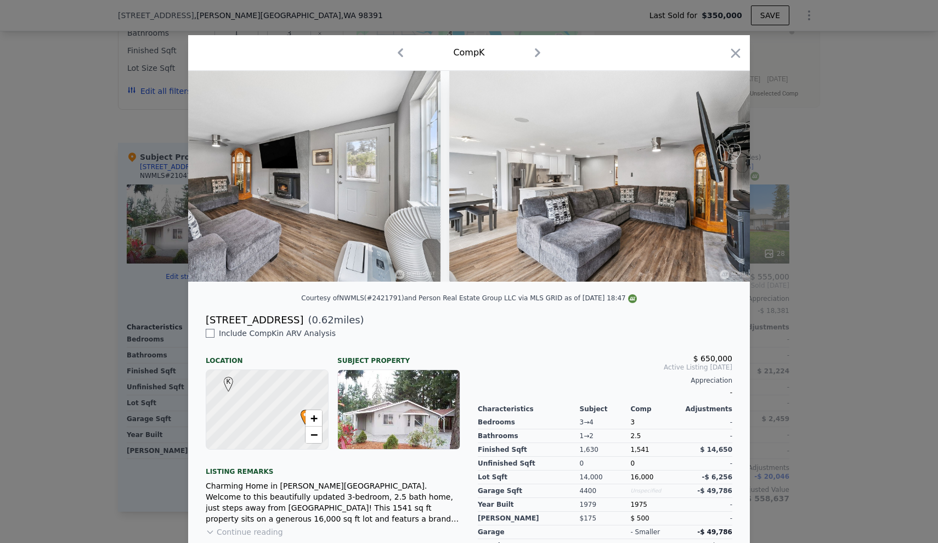
scroll to position [0, 4862]
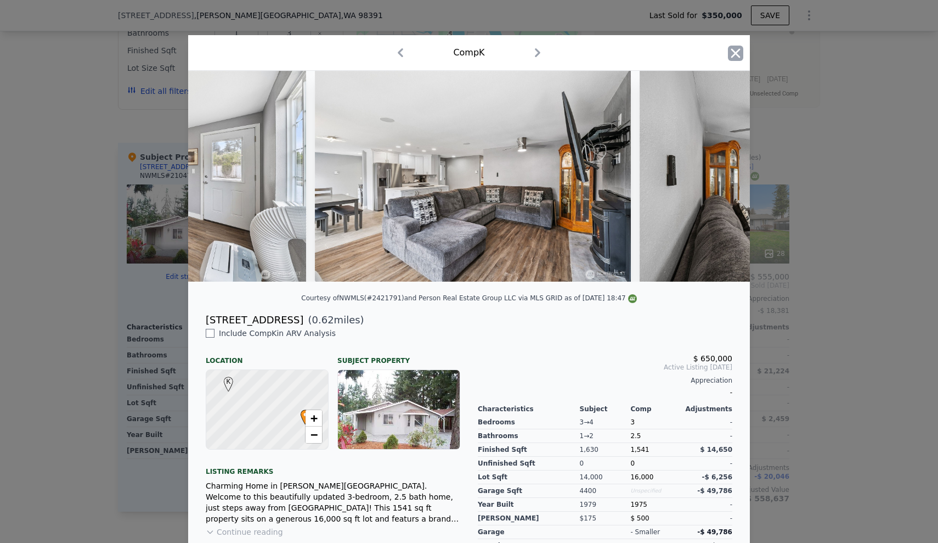
click at [732, 52] on icon "button" at bounding box center [735, 53] width 15 height 15
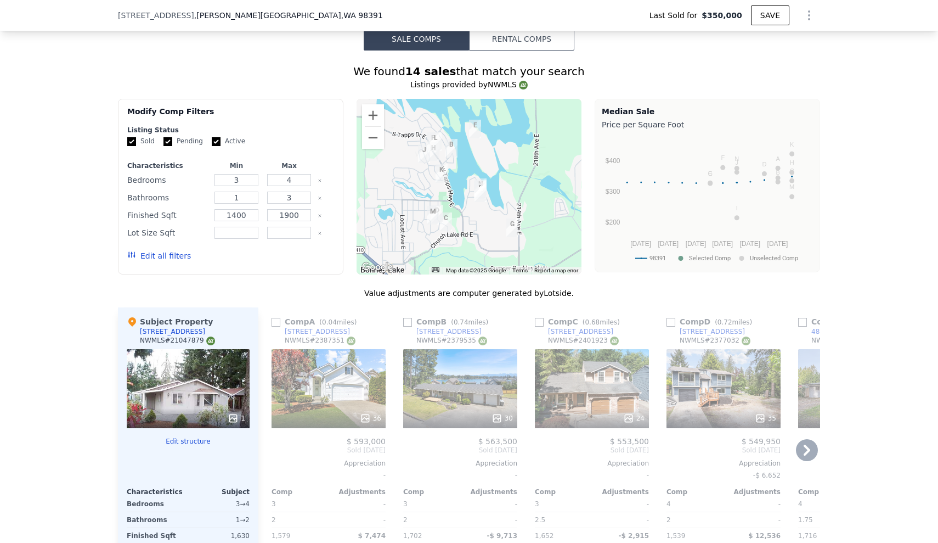
scroll to position [879, 0]
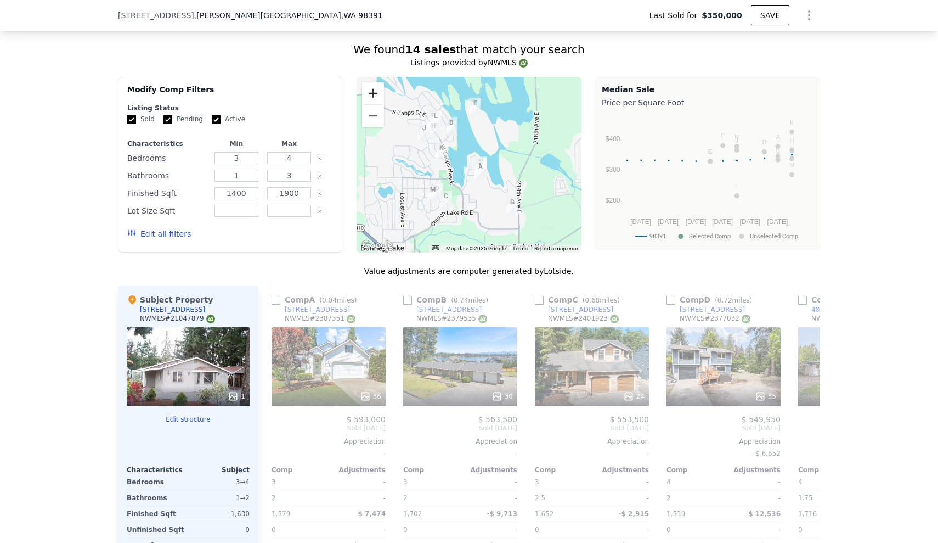
click at [366, 88] on button "Zoom in" at bounding box center [373, 93] width 22 height 22
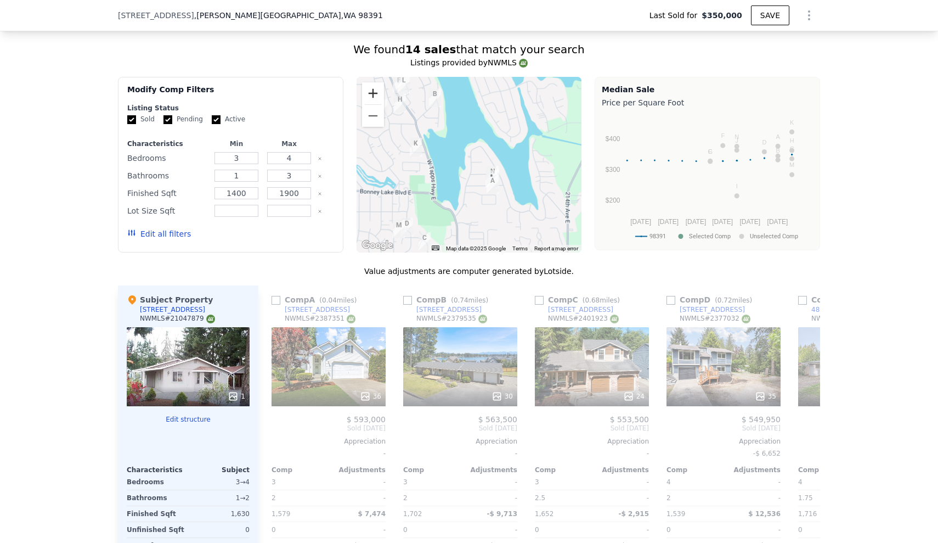
click at [366, 88] on button "Zoom in" at bounding box center [373, 93] width 22 height 22
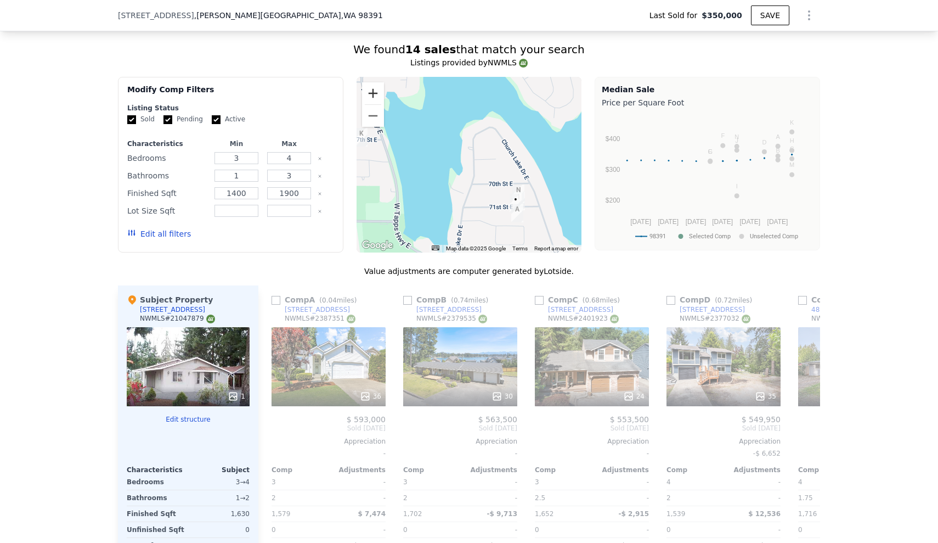
click at [366, 88] on button "Zoom in" at bounding box center [373, 93] width 22 height 22
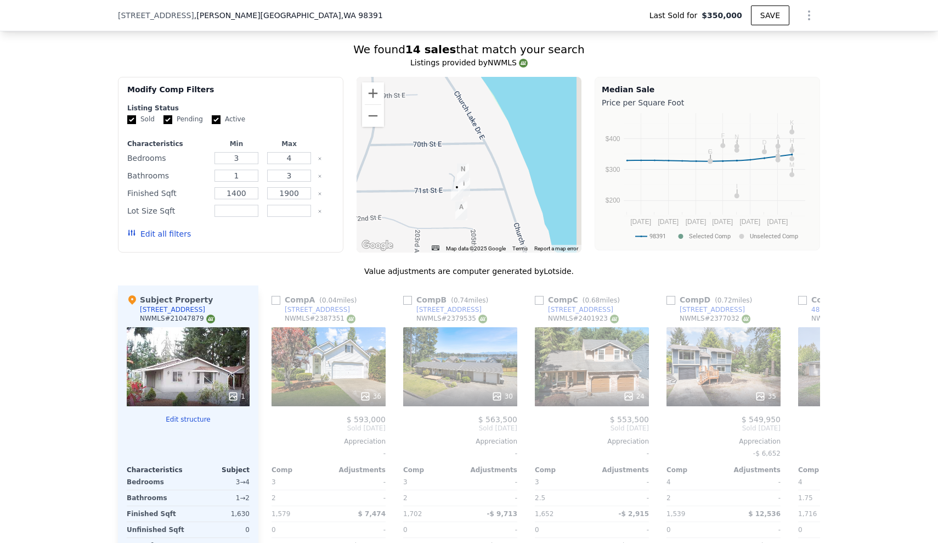
drag, startPoint x: 535, startPoint y: 189, endPoint x: 418, endPoint y: 121, distance: 135.1
click at [419, 121] on div at bounding box center [470, 165] width 226 height 176
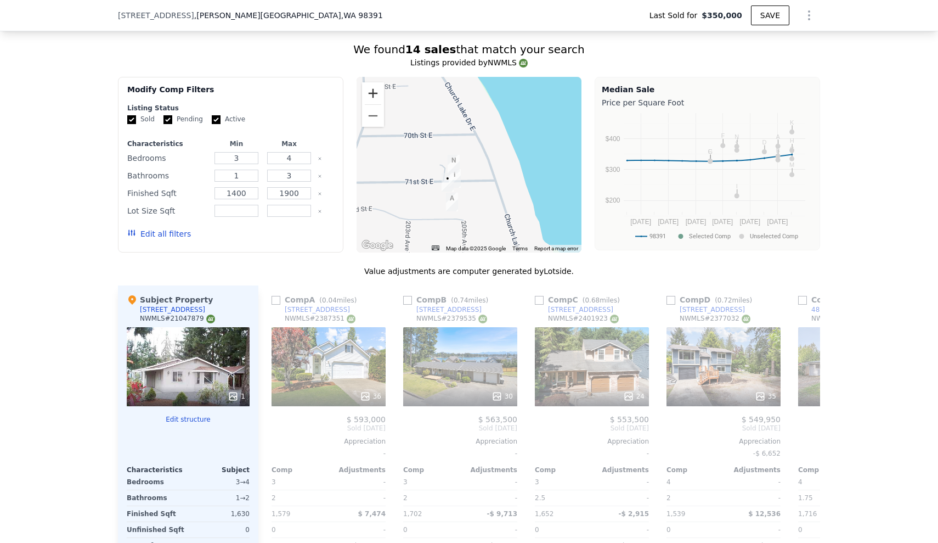
click at [364, 88] on button "Zoom in" at bounding box center [373, 93] width 22 height 22
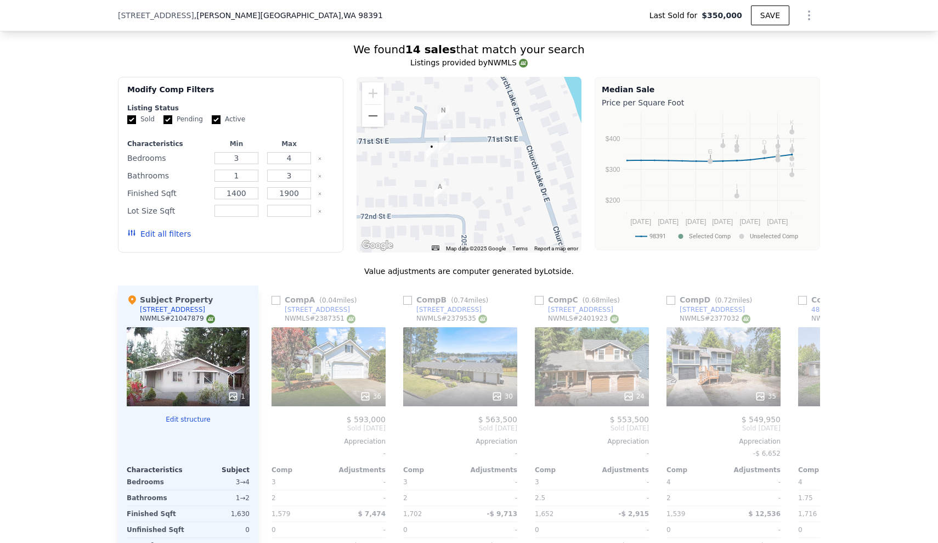
drag, startPoint x: 486, startPoint y: 163, endPoint x: 490, endPoint y: 104, distance: 59.4
click at [490, 104] on div at bounding box center [470, 165] width 226 height 176
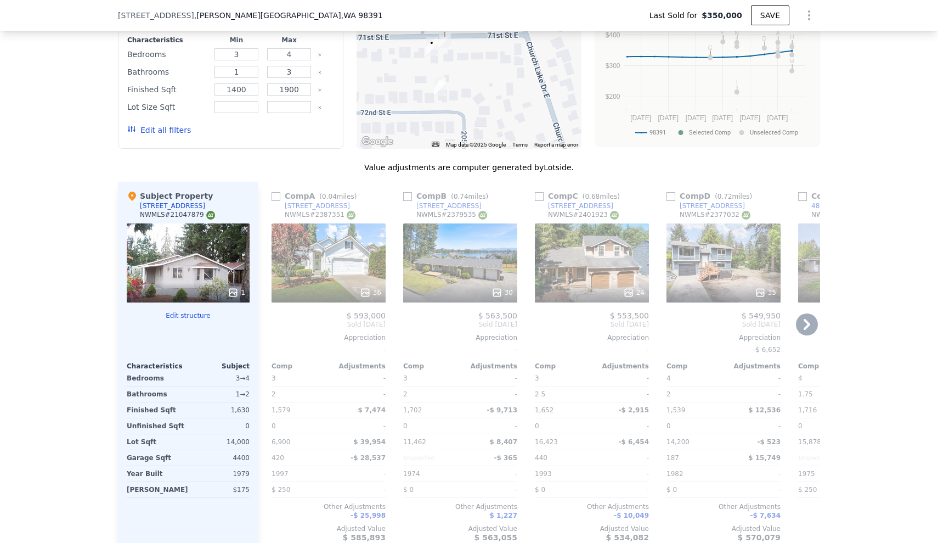
scroll to position [985, 0]
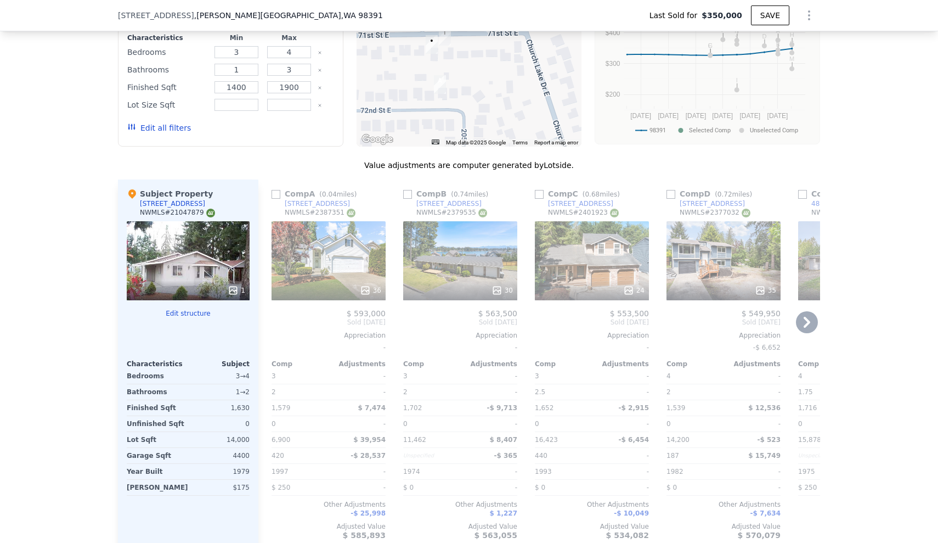
click at [318, 228] on div "36" at bounding box center [329, 260] width 114 height 79
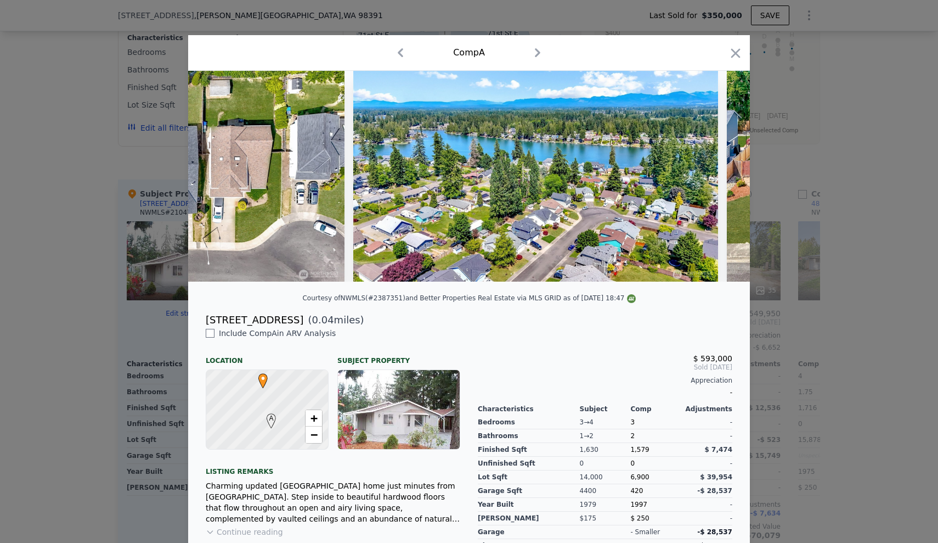
scroll to position [0, 10726]
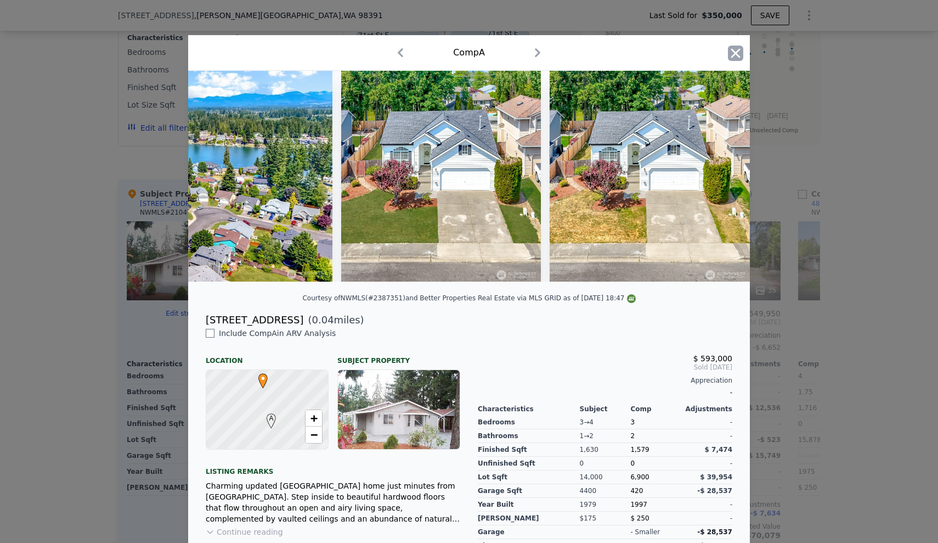
click at [732, 51] on icon "button" at bounding box center [736, 52] width 9 height 9
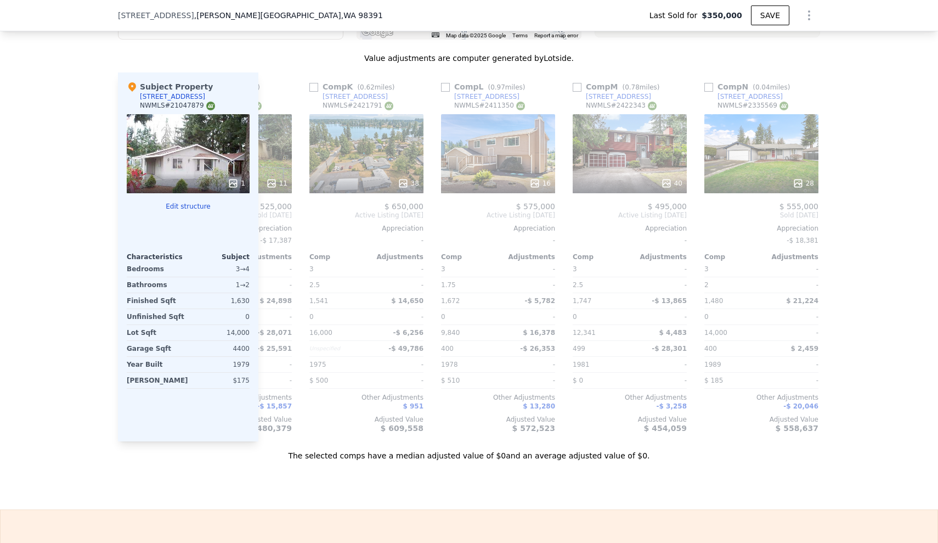
scroll to position [0, 1308]
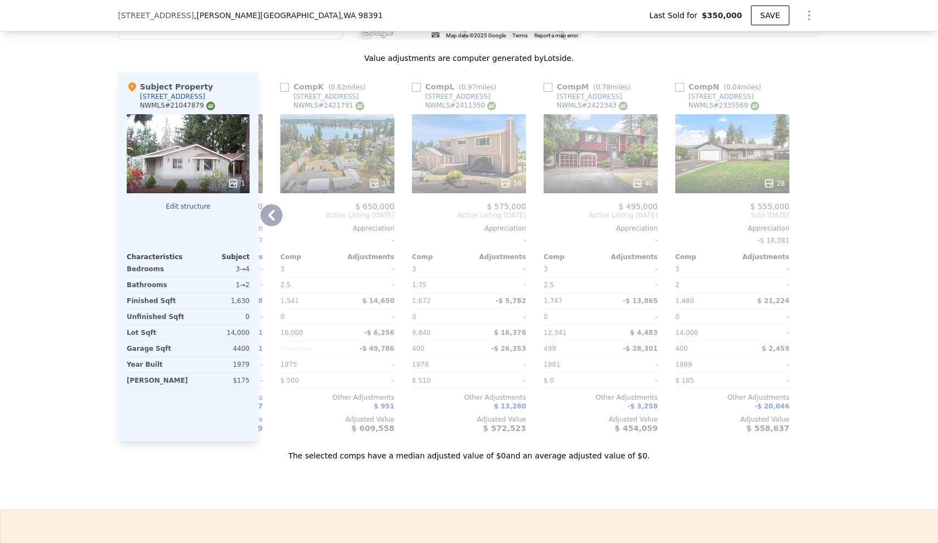
click at [725, 121] on div "28" at bounding box center [733, 153] width 114 height 79
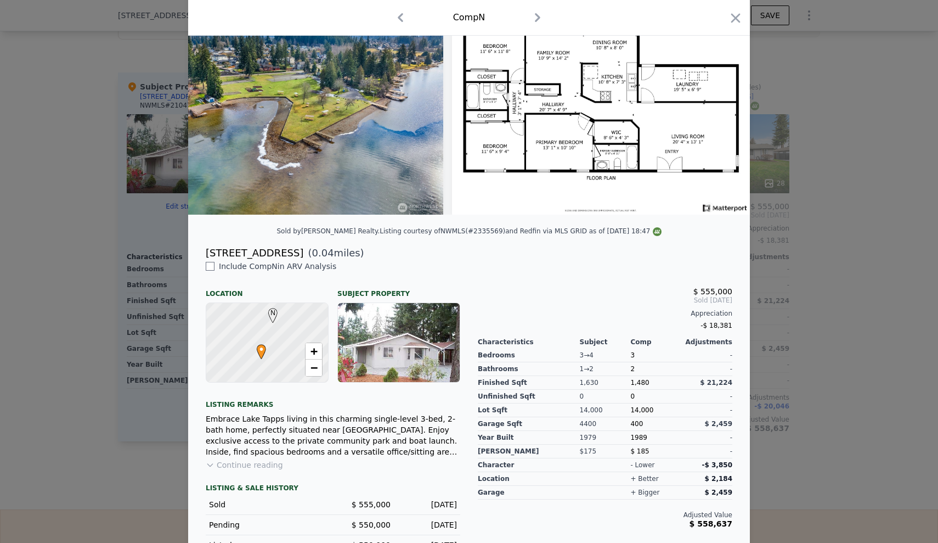
scroll to position [97, 0]
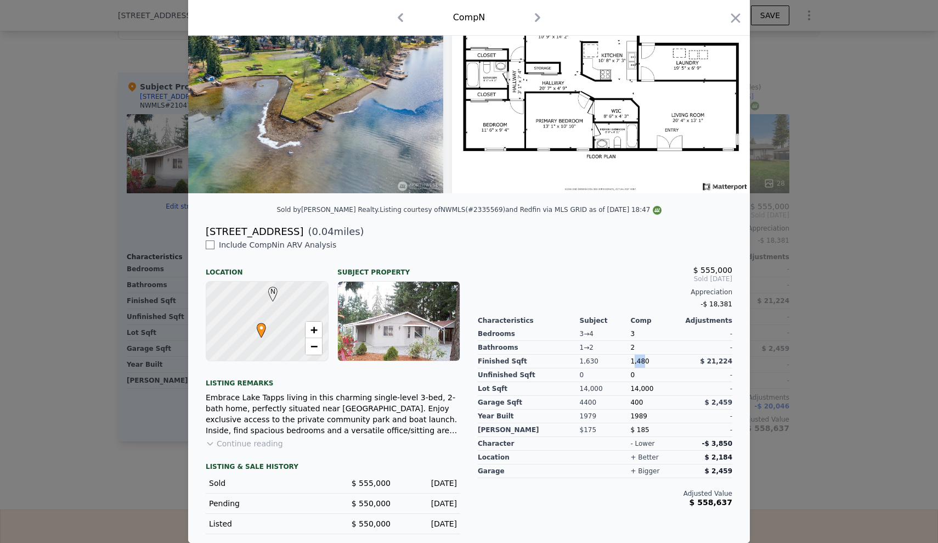
drag, startPoint x: 640, startPoint y: 362, endPoint x: 629, endPoint y: 361, distance: 11.0
click at [631, 361] on span "1,480" at bounding box center [640, 361] width 19 height 8
click at [631, 331] on span "3" at bounding box center [633, 334] width 4 height 8
click at [638, 393] on div "14,000" at bounding box center [656, 389] width 51 height 14
drag, startPoint x: 628, startPoint y: 387, endPoint x: 644, endPoint y: 391, distance: 16.4
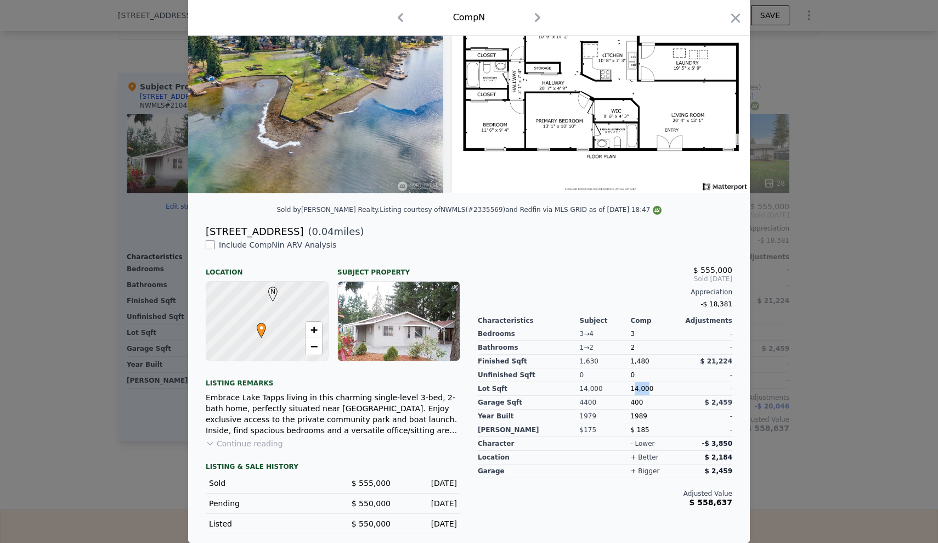
click at [644, 391] on span "14,000" at bounding box center [642, 389] width 23 height 8
drag, startPoint x: 627, startPoint y: 403, endPoint x: 644, endPoint y: 403, distance: 17.0
click at [644, 403] on div "400" at bounding box center [656, 403] width 51 height 14
click at [643, 397] on div "400" at bounding box center [656, 403] width 51 height 14
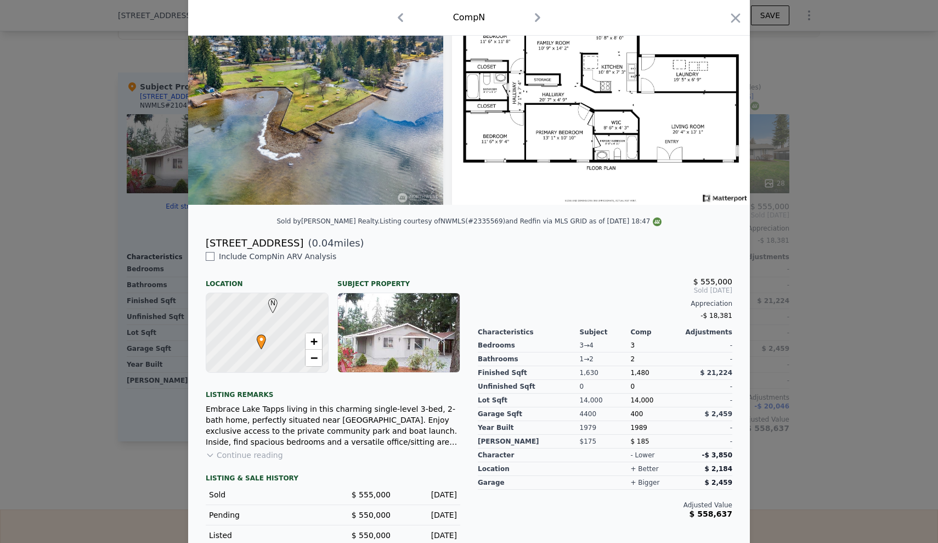
scroll to position [0, 0]
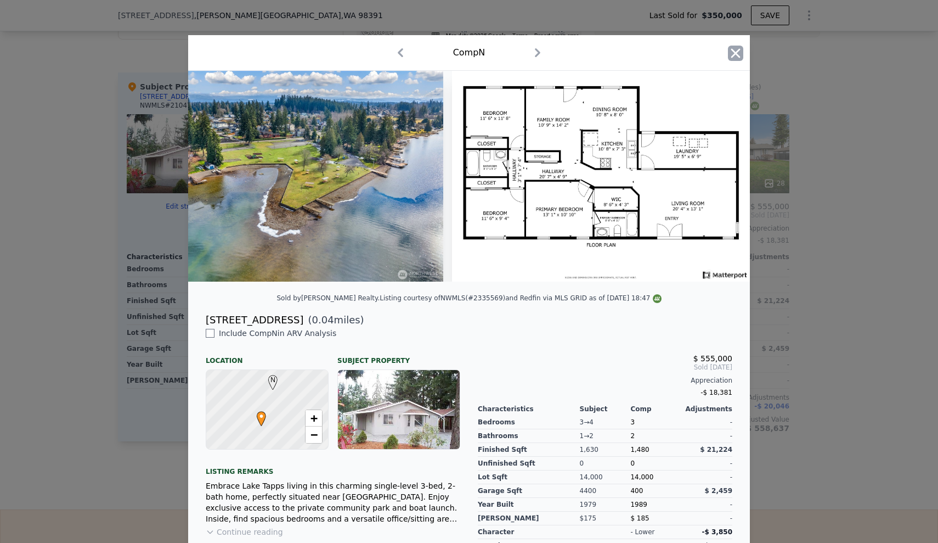
click at [732, 53] on icon "button" at bounding box center [736, 52] width 9 height 9
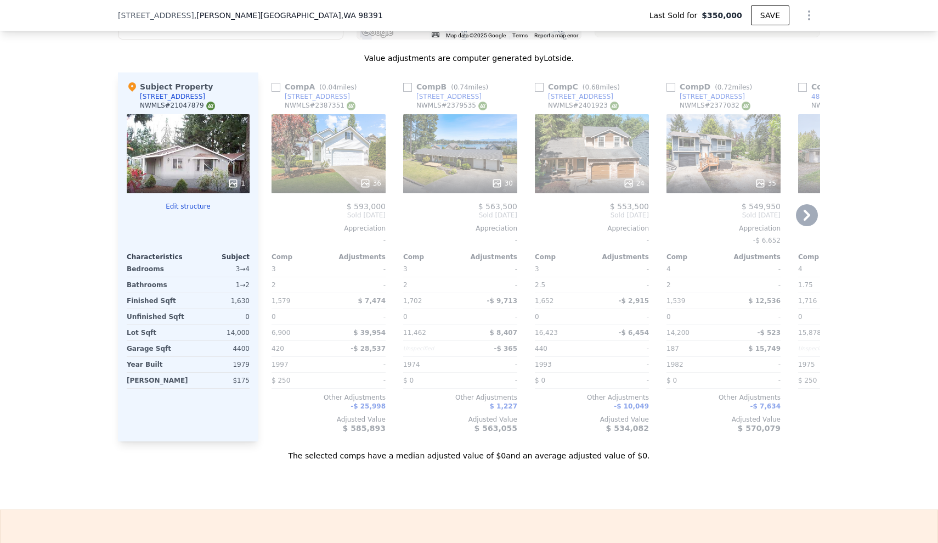
click at [339, 151] on div "36" at bounding box center [329, 153] width 114 height 79
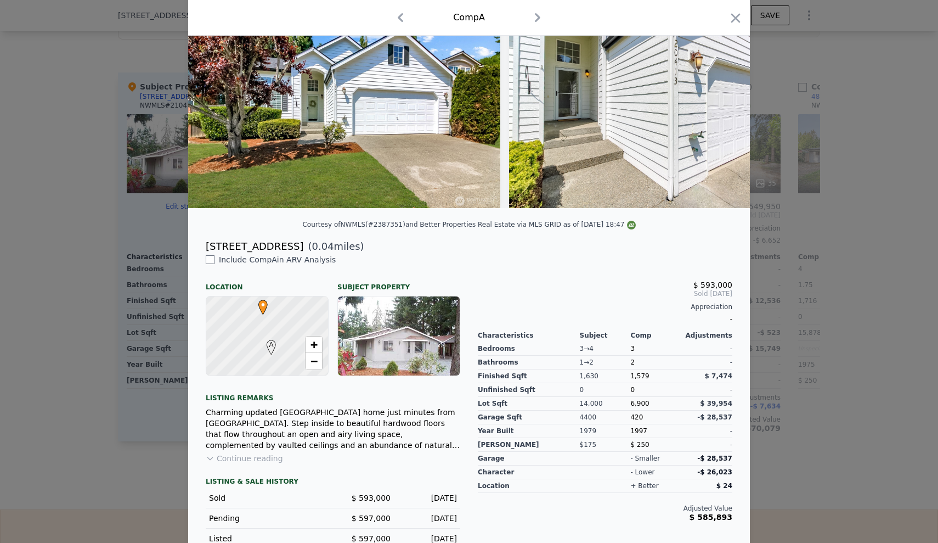
scroll to position [114, 0]
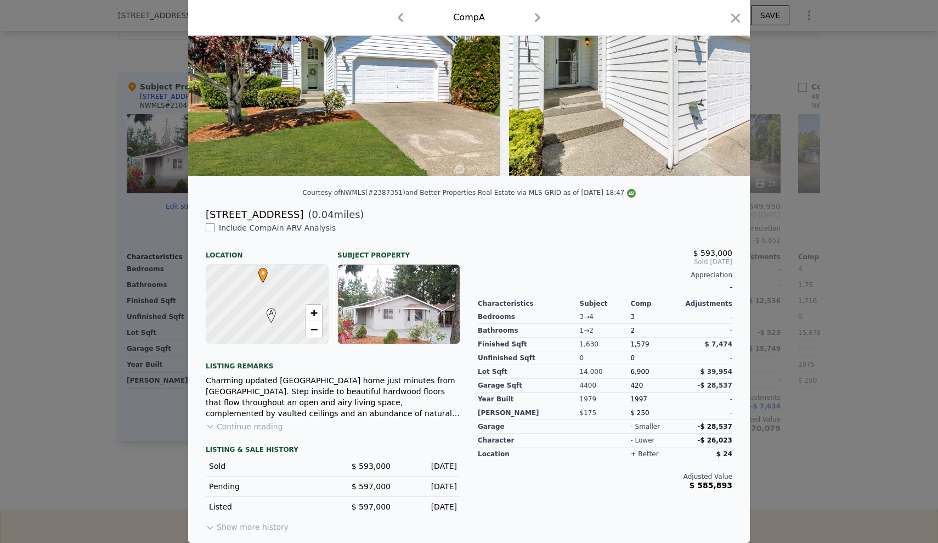
click at [362, 483] on span "$ 597,000" at bounding box center [371, 486] width 39 height 9
drag, startPoint x: 356, startPoint y: 504, endPoint x: 402, endPoint y: 506, distance: 46.1
click at [402, 506] on div "Listed $ 597,000 Jun 4, 2025" at bounding box center [333, 507] width 255 height 20
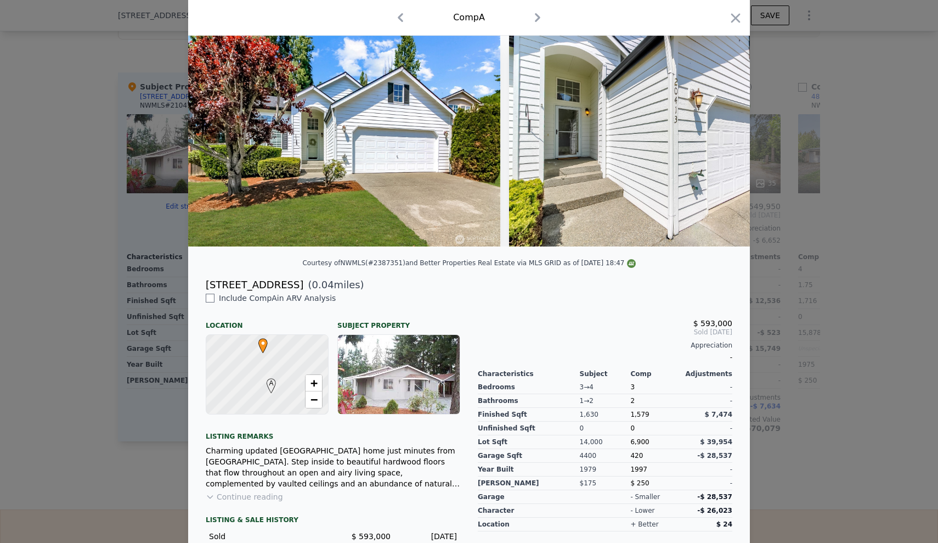
scroll to position [0, 0]
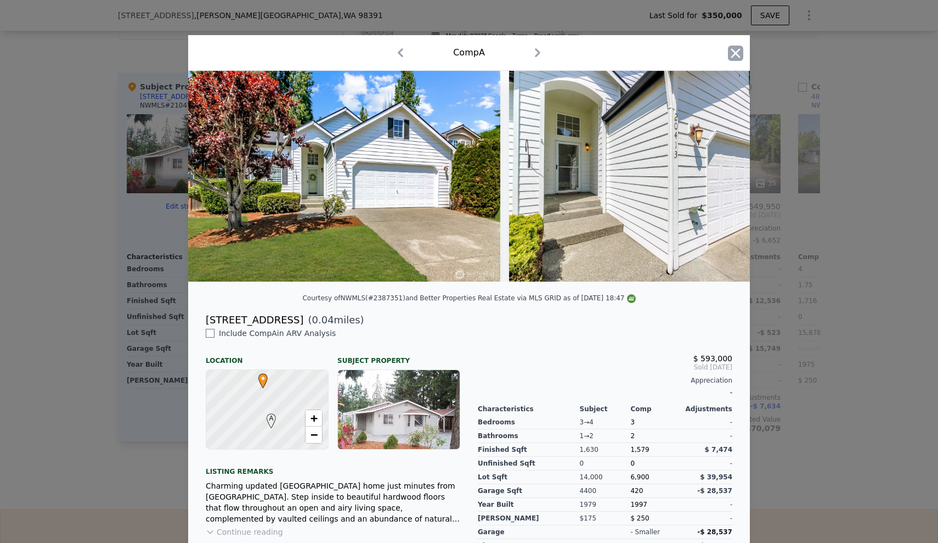
click at [732, 53] on icon "button" at bounding box center [736, 52] width 9 height 9
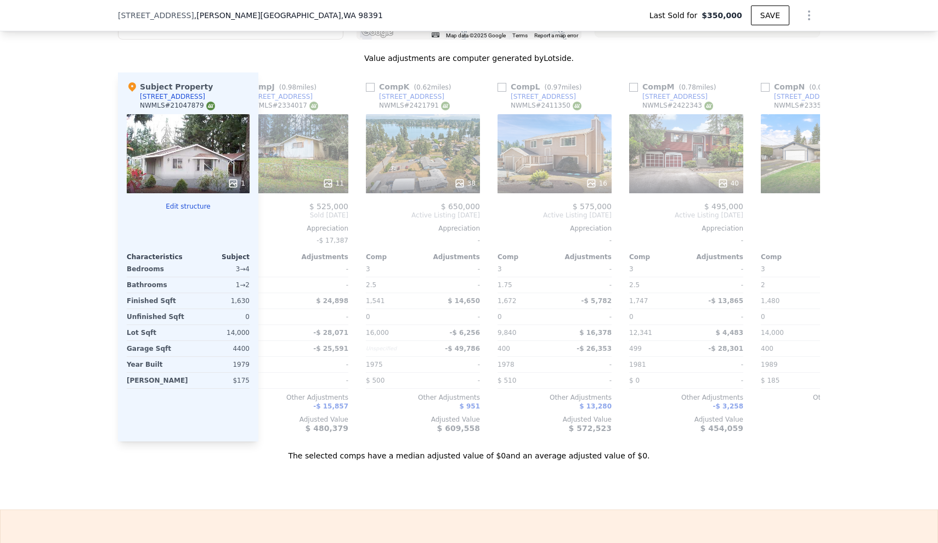
scroll to position [0, 1228]
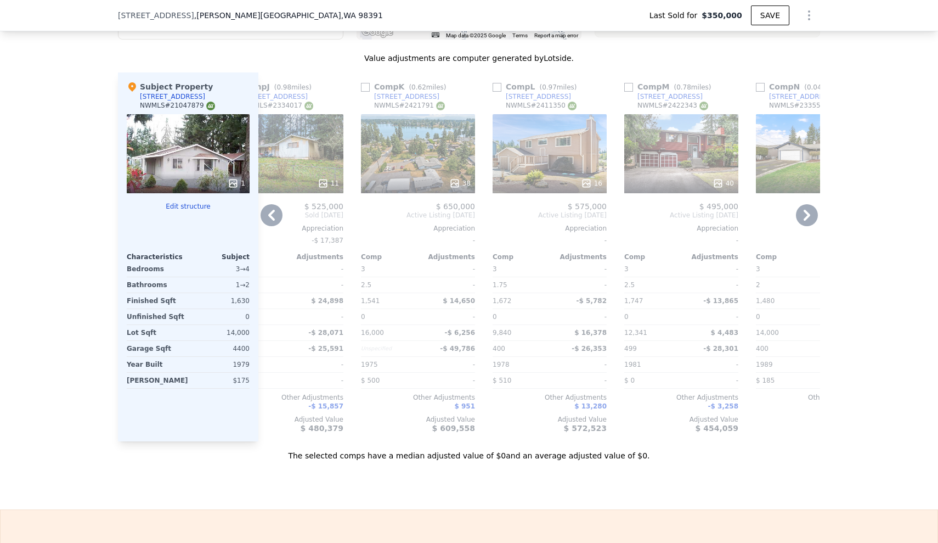
click at [730, 438] on div "Comp M ( 0.78 miles) 19308 78th St E NWMLS # 2422343 40 $ 495,000 Active Listin…" at bounding box center [681, 256] width 123 height 369
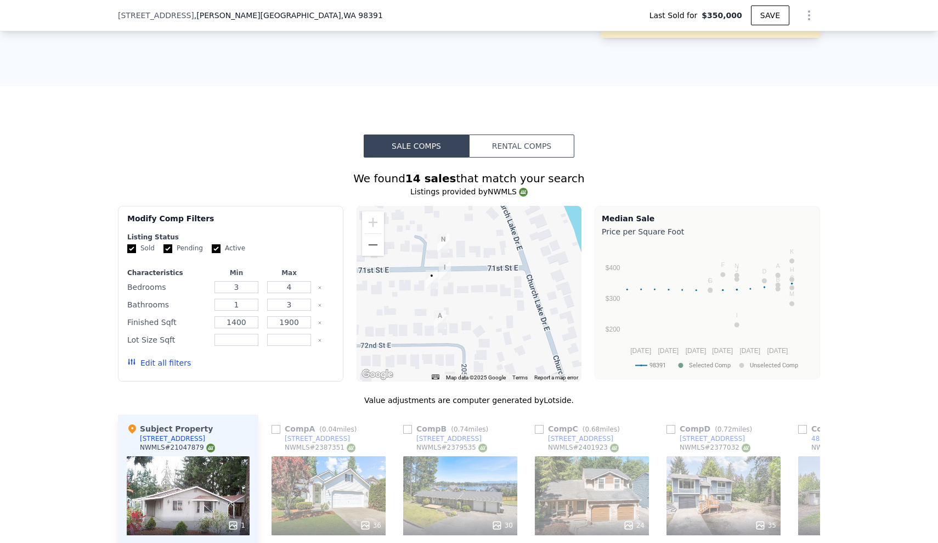
scroll to position [752, 0]
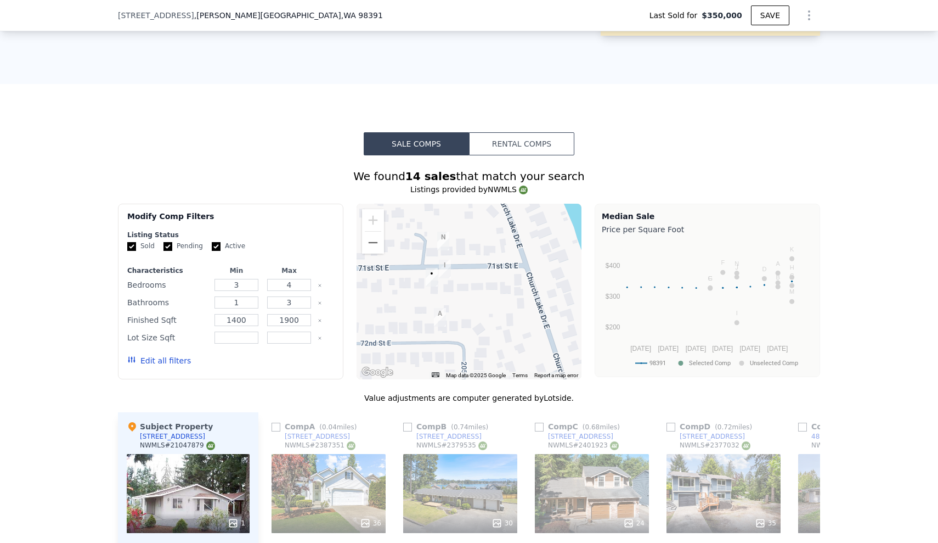
click at [172, 358] on button "Edit all filters" at bounding box center [159, 360] width 64 height 11
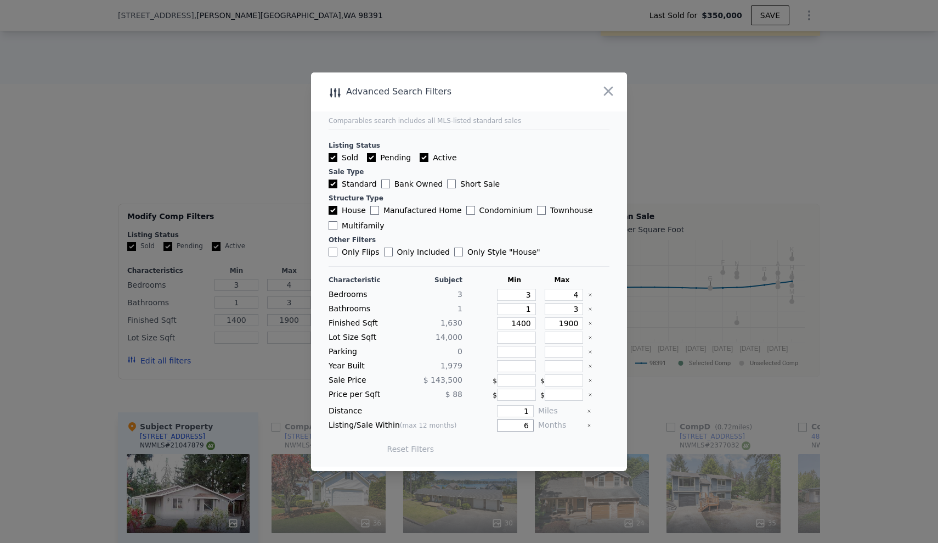
click at [523, 422] on input "6" at bounding box center [515, 425] width 37 height 12
type input "12"
click at [562, 323] on input "1900" at bounding box center [564, 323] width 39 height 12
type input "100"
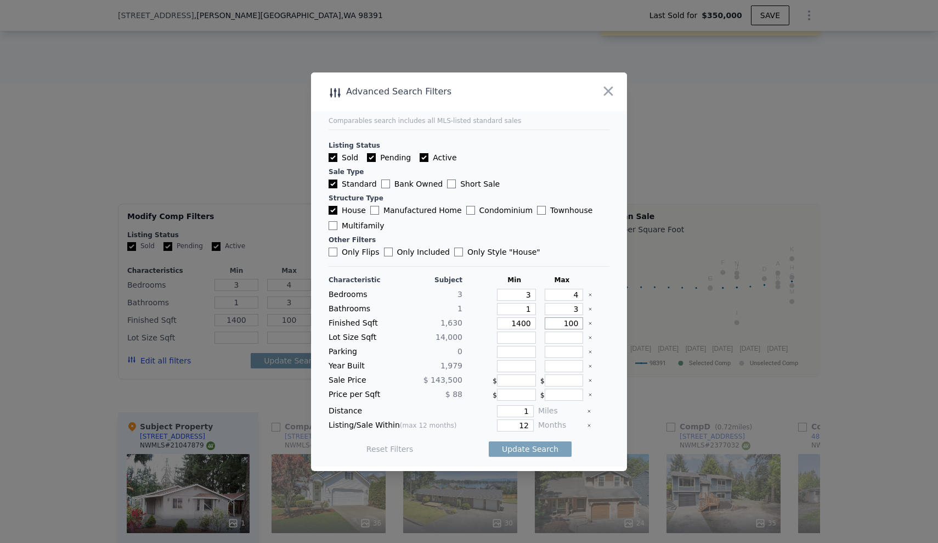
type input "1800"
click at [605, 320] on main "Comparables search includes all MLS-listed standard sales Listing Status Sold P…" at bounding box center [469, 269] width 316 height 394
click at [524, 451] on button "Update Search" at bounding box center [530, 448] width 83 height 15
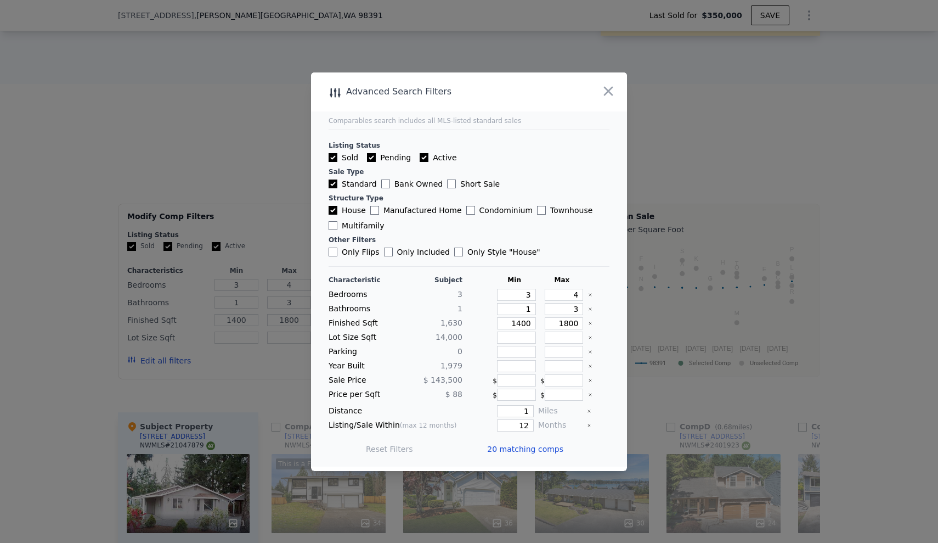
click at [490, 452] on span "20 matching comps" at bounding box center [525, 448] width 76 height 11
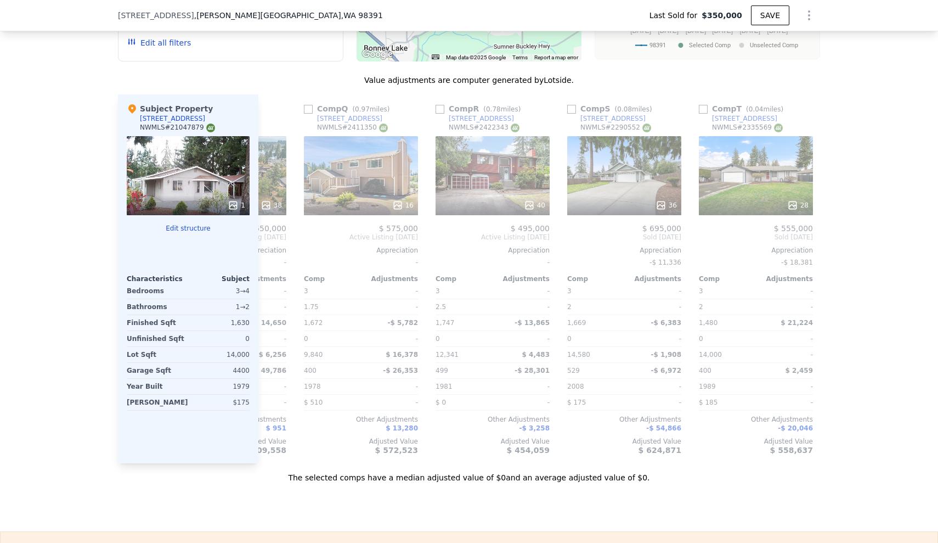
scroll to position [0, 2099]
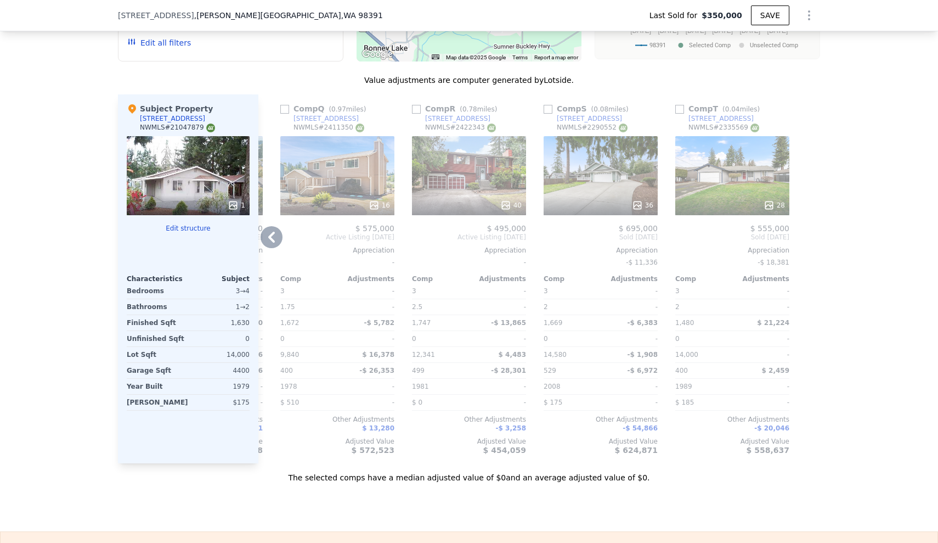
click at [629, 173] on div "36" at bounding box center [601, 175] width 114 height 79
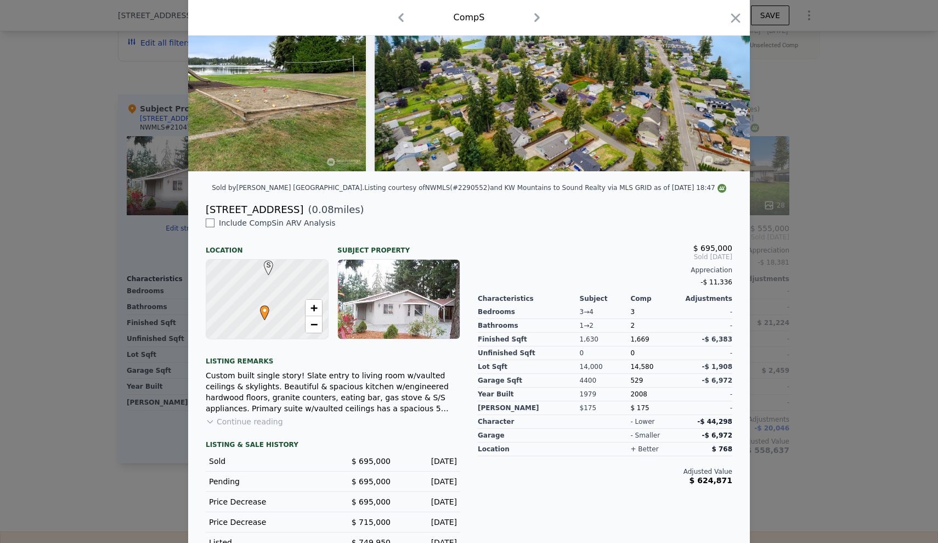
scroll to position [137, 0]
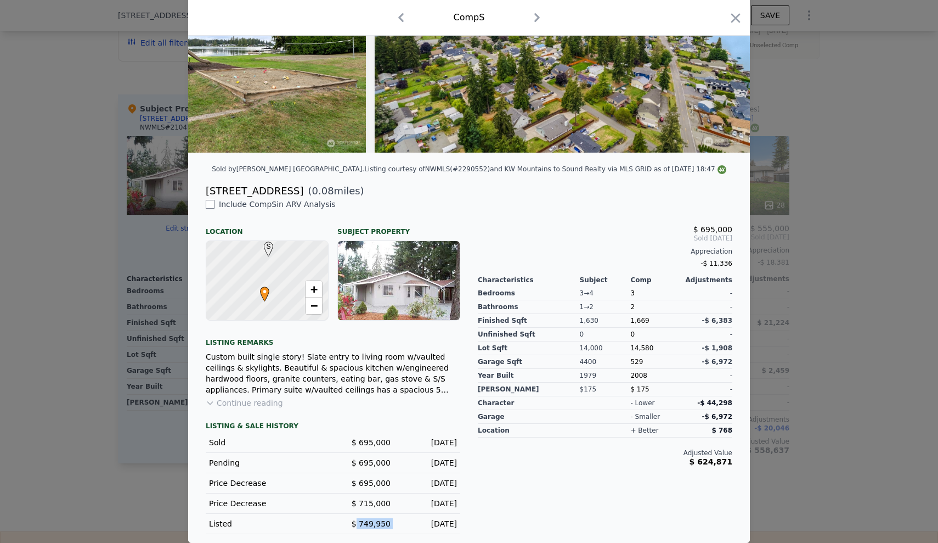
drag, startPoint x: 355, startPoint y: 527, endPoint x: 392, endPoint y: 521, distance: 37.7
click at [392, 521] on div "Listed $ 749,950 Sep 13, 2024" at bounding box center [333, 524] width 255 height 20
click at [540, 504] on div "$ 695,000 Sold Dec 2024 Appreciation -$ 11,336 Characteristics Subject Comp Adj…" at bounding box center [605, 366] width 272 height 335
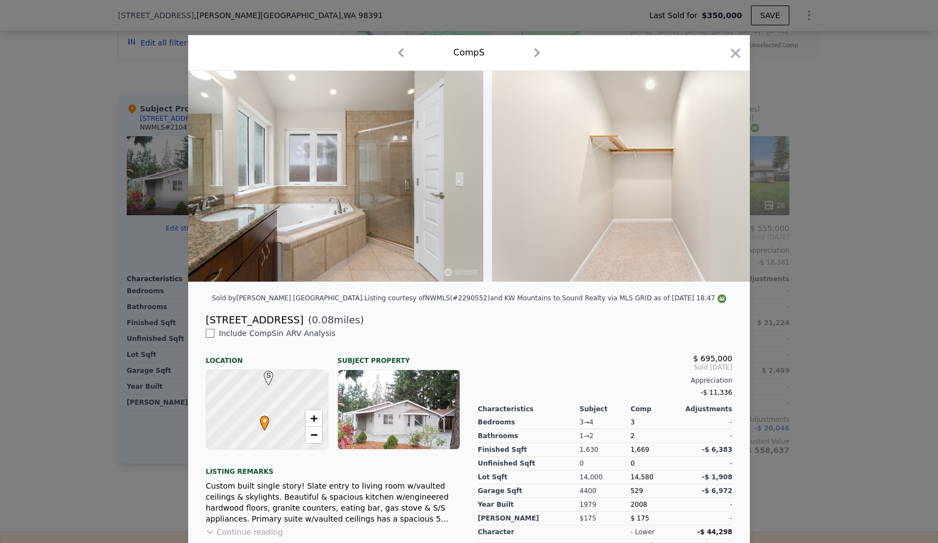
scroll to position [0, 5649]
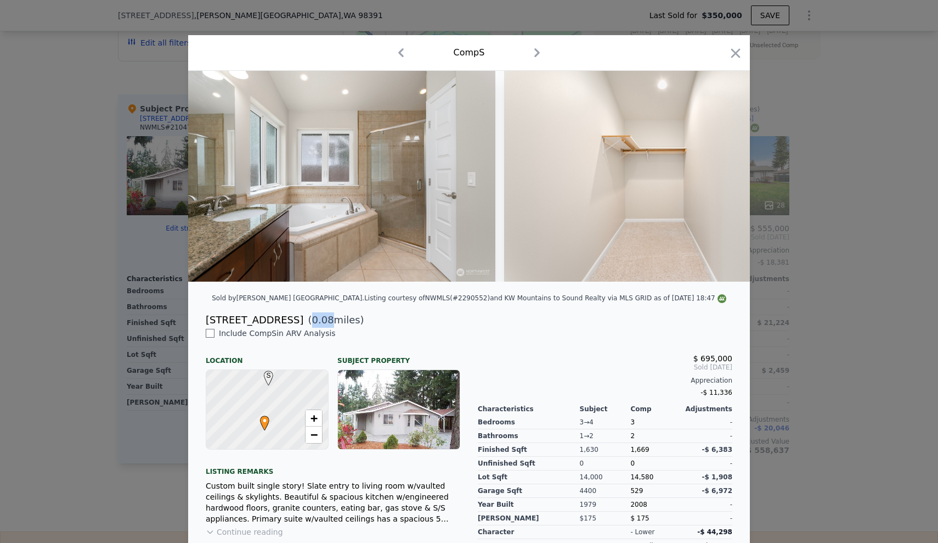
drag, startPoint x: 279, startPoint y: 323, endPoint x: 307, endPoint y: 326, distance: 27.6
click at [303, 325] on span "( 0.08 miles)" at bounding box center [333, 319] width 60 height 15
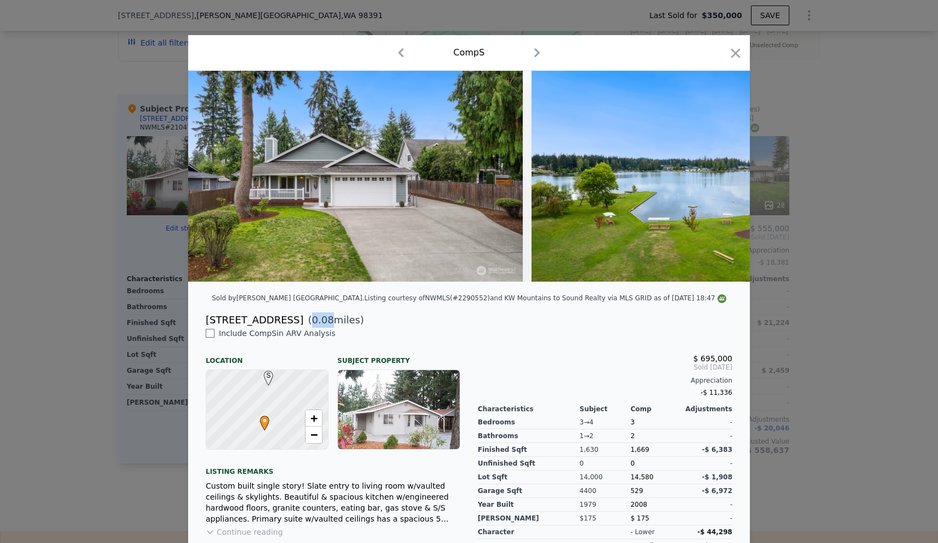
scroll to position [0, 0]
